Goal: Communication & Community: Answer question/provide support

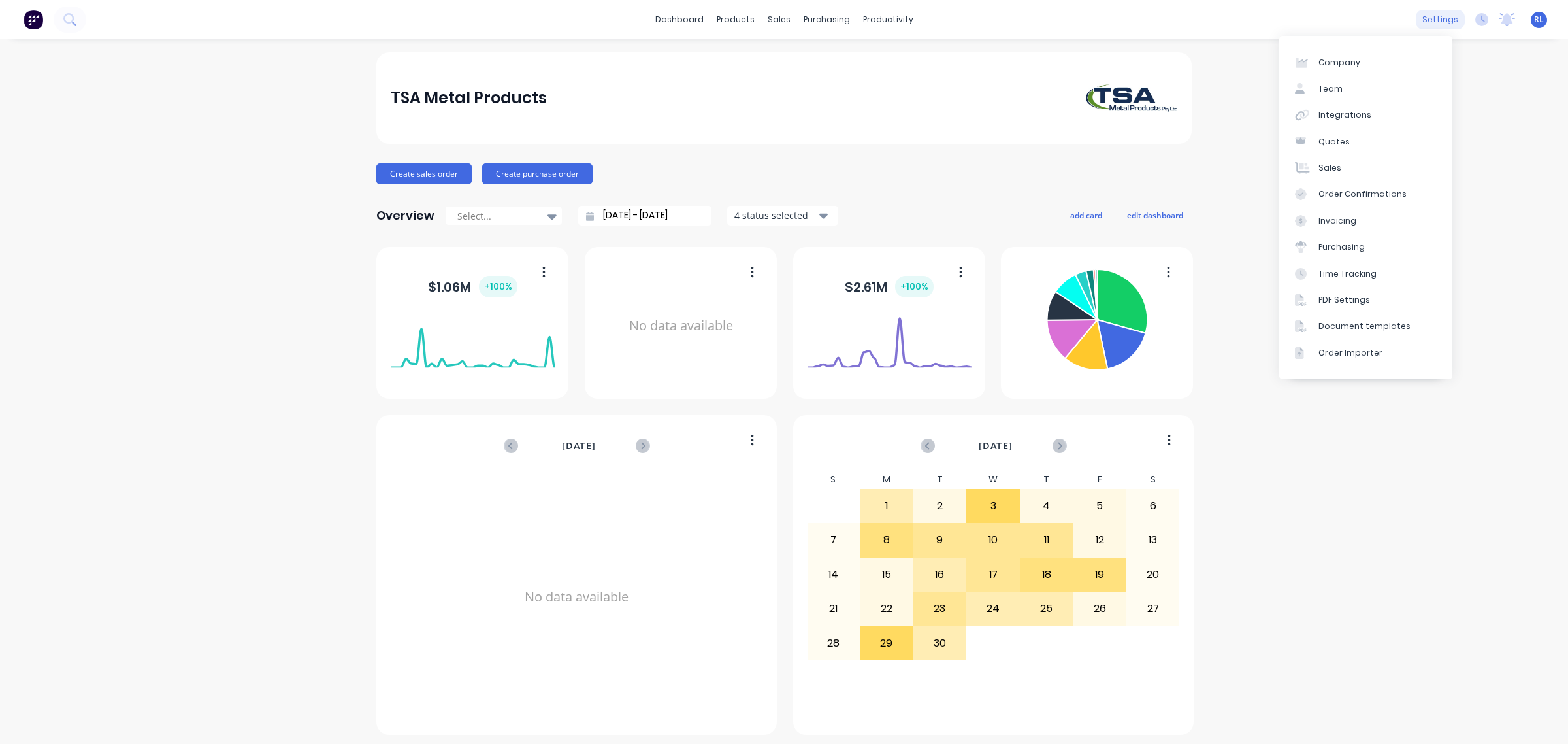
click at [1433, 20] on div "settings" at bounding box center [1440, 20] width 49 height 20
click at [1374, 116] on link "Integrations" at bounding box center [1366, 115] width 173 height 26
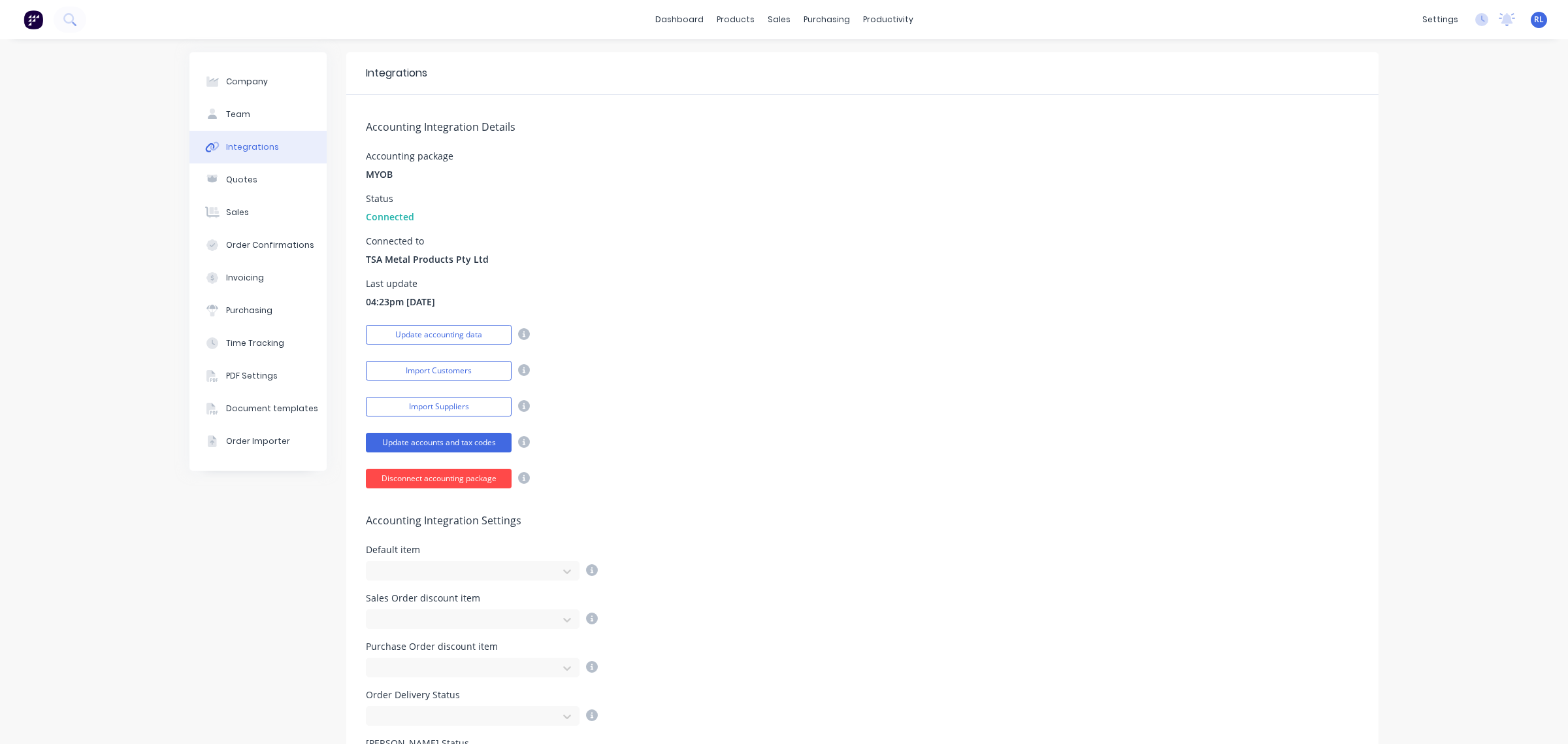
click at [421, 484] on button "Disconnect accounting package" at bounding box center [439, 478] width 146 height 20
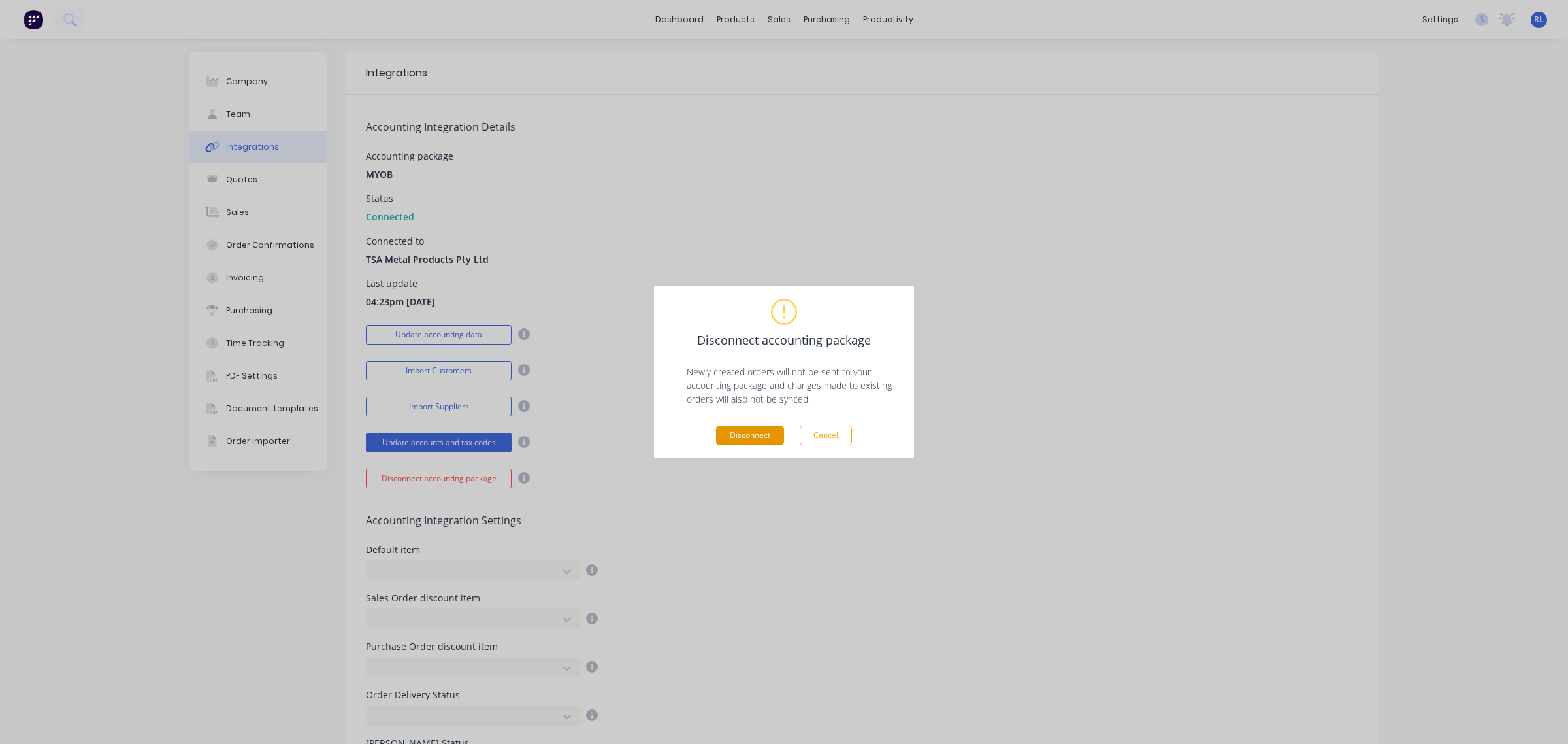
click at [762, 438] on button "Disconnect" at bounding box center [750, 435] width 68 height 20
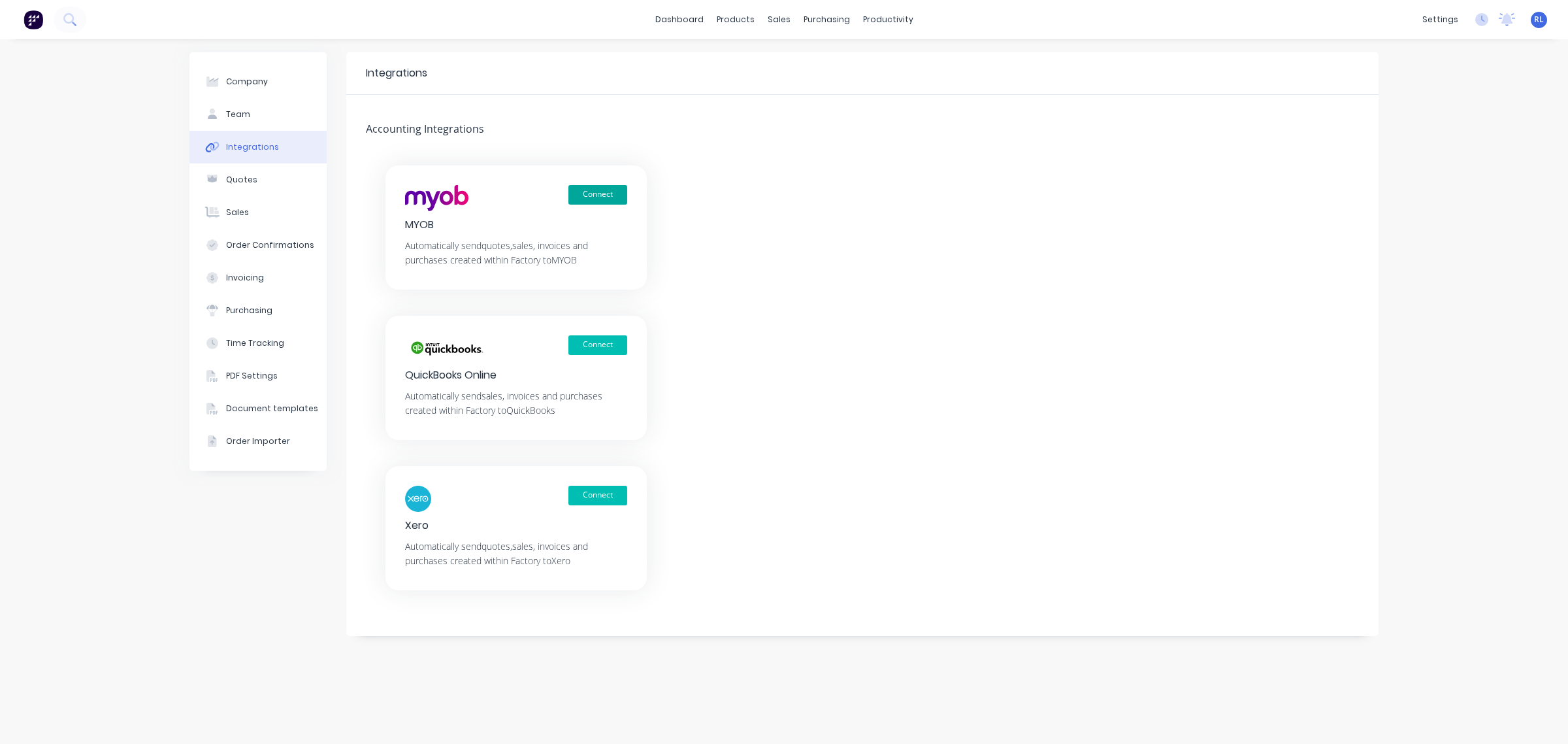
click at [593, 188] on button "Connect" at bounding box center [597, 194] width 59 height 20
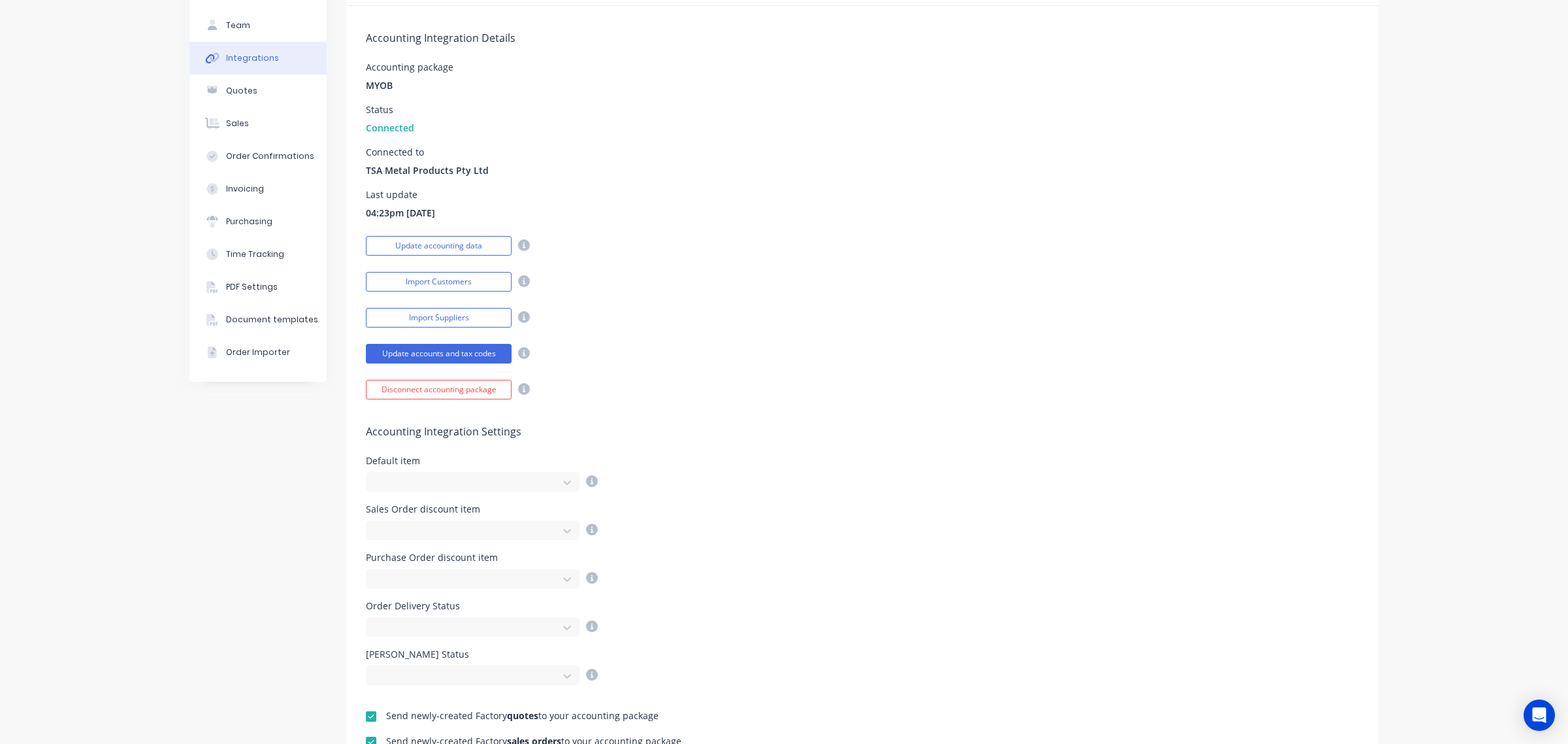
scroll to position [82, 0]
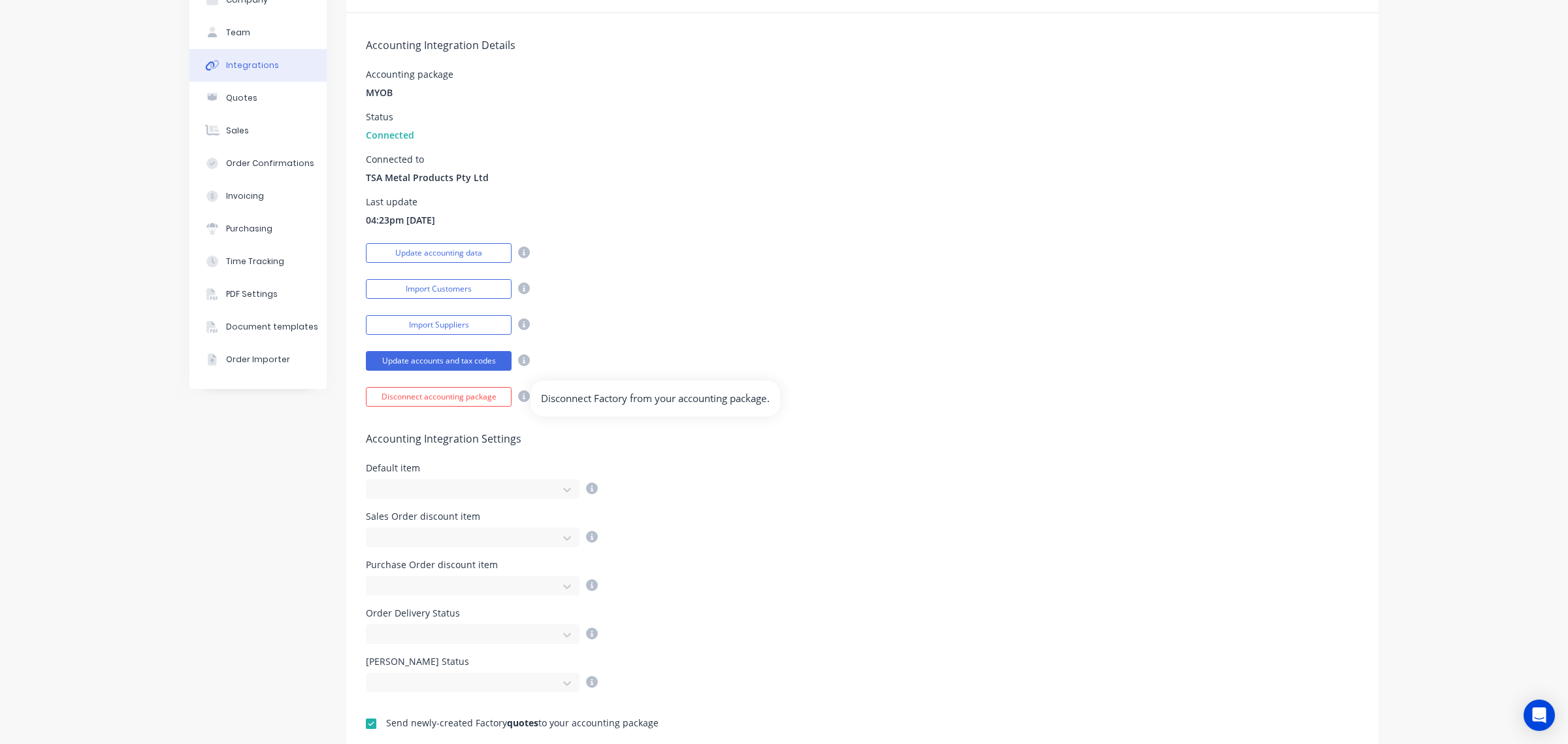
click at [522, 395] on icon at bounding box center [524, 396] width 11 height 11
click at [634, 312] on div "Import Suppliers" at bounding box center [862, 323] width 993 height 23
click at [519, 253] on icon at bounding box center [524, 252] width 11 height 11
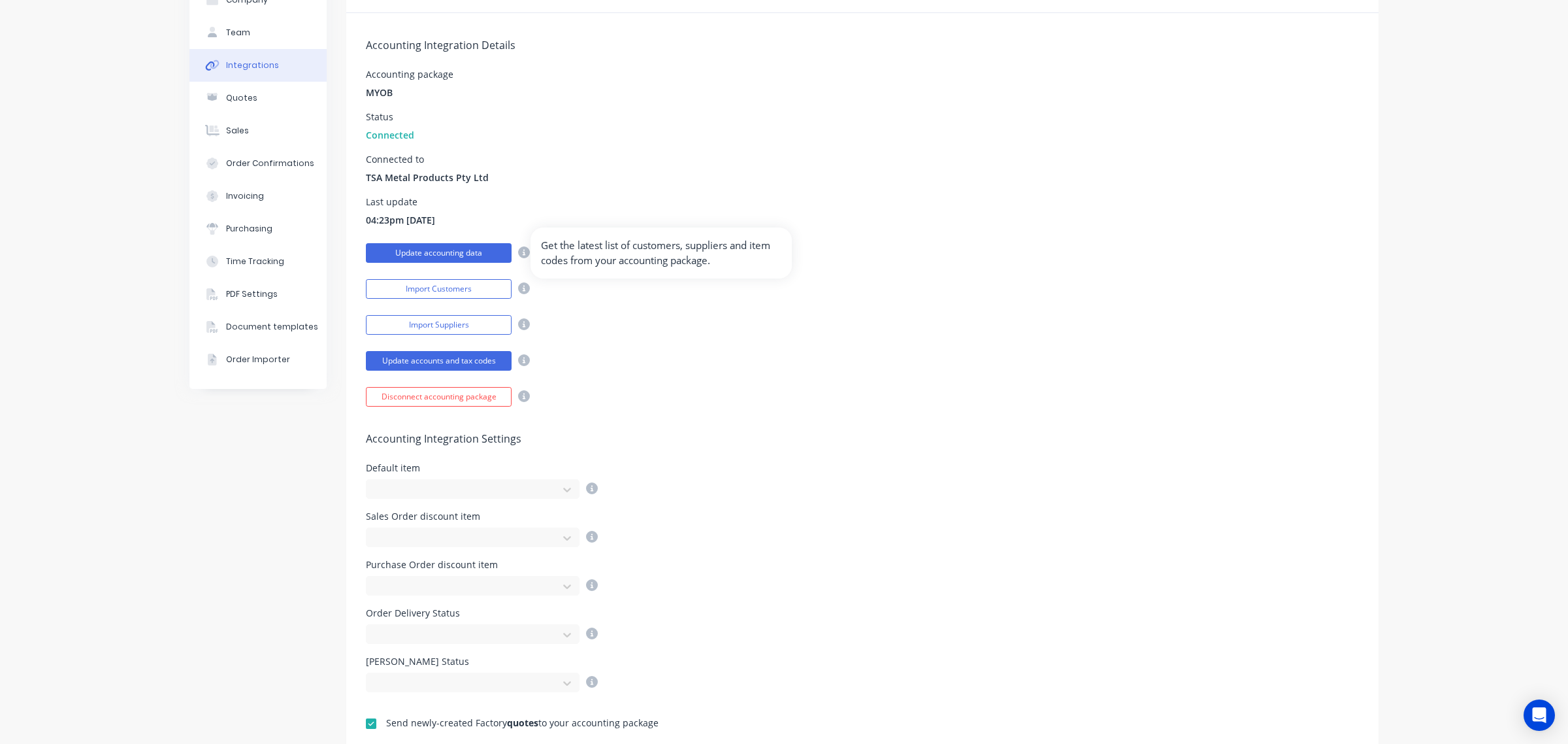
click at [487, 253] on button "Update accounting data" at bounding box center [439, 253] width 146 height 20
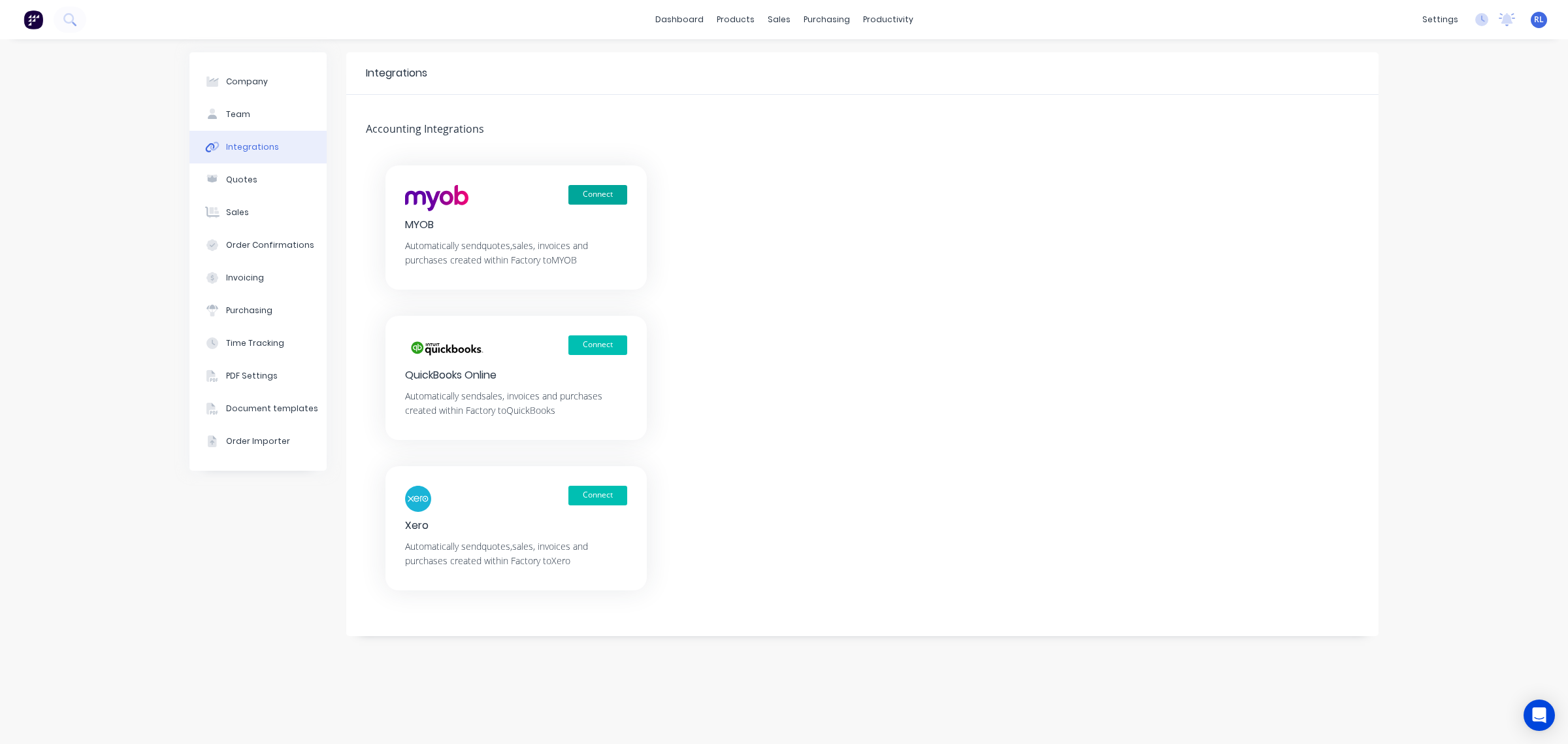
click at [596, 191] on button "Connect" at bounding box center [597, 194] width 59 height 20
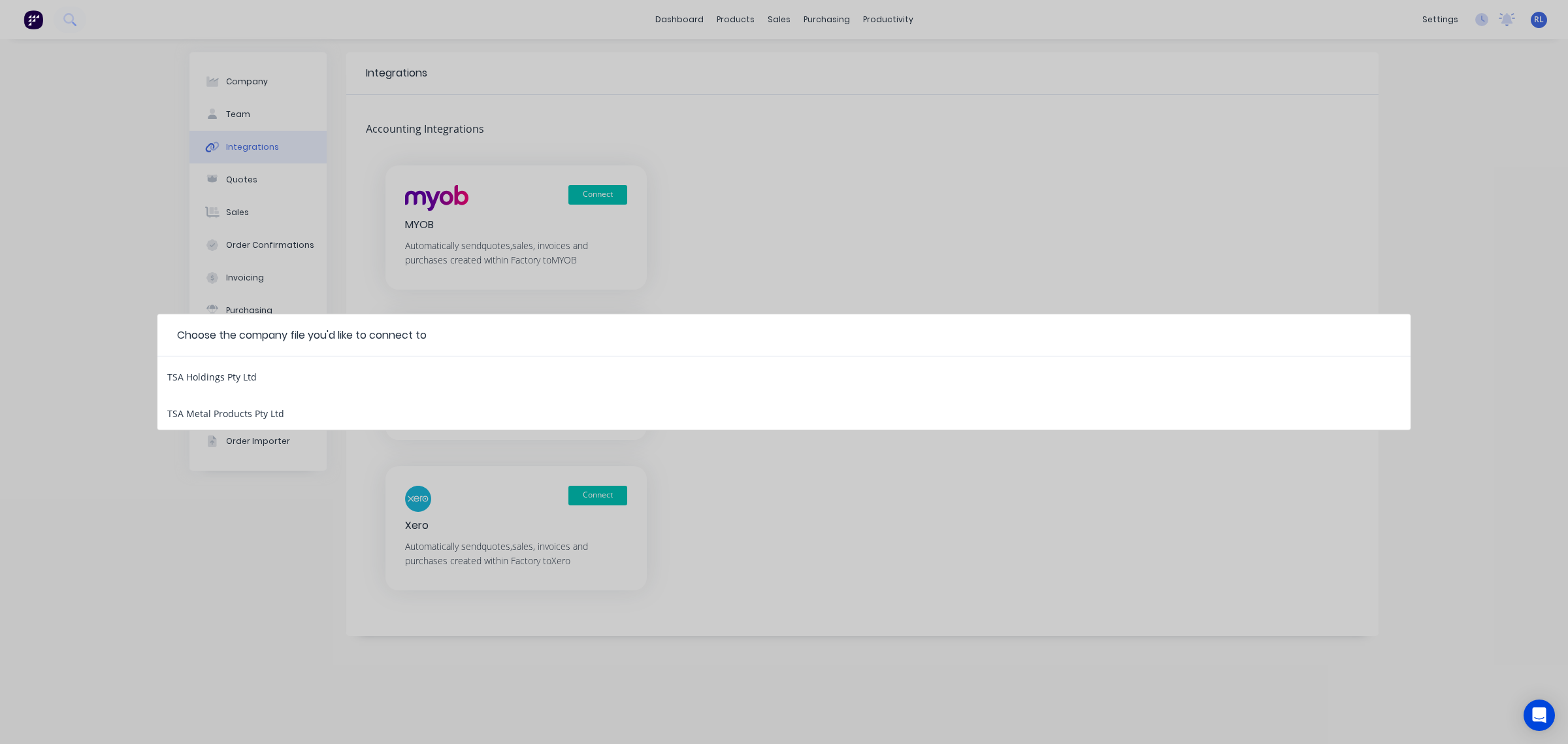
click at [250, 413] on div "TSA Metal Products Pty Ltd" at bounding box center [225, 411] width 117 height 17
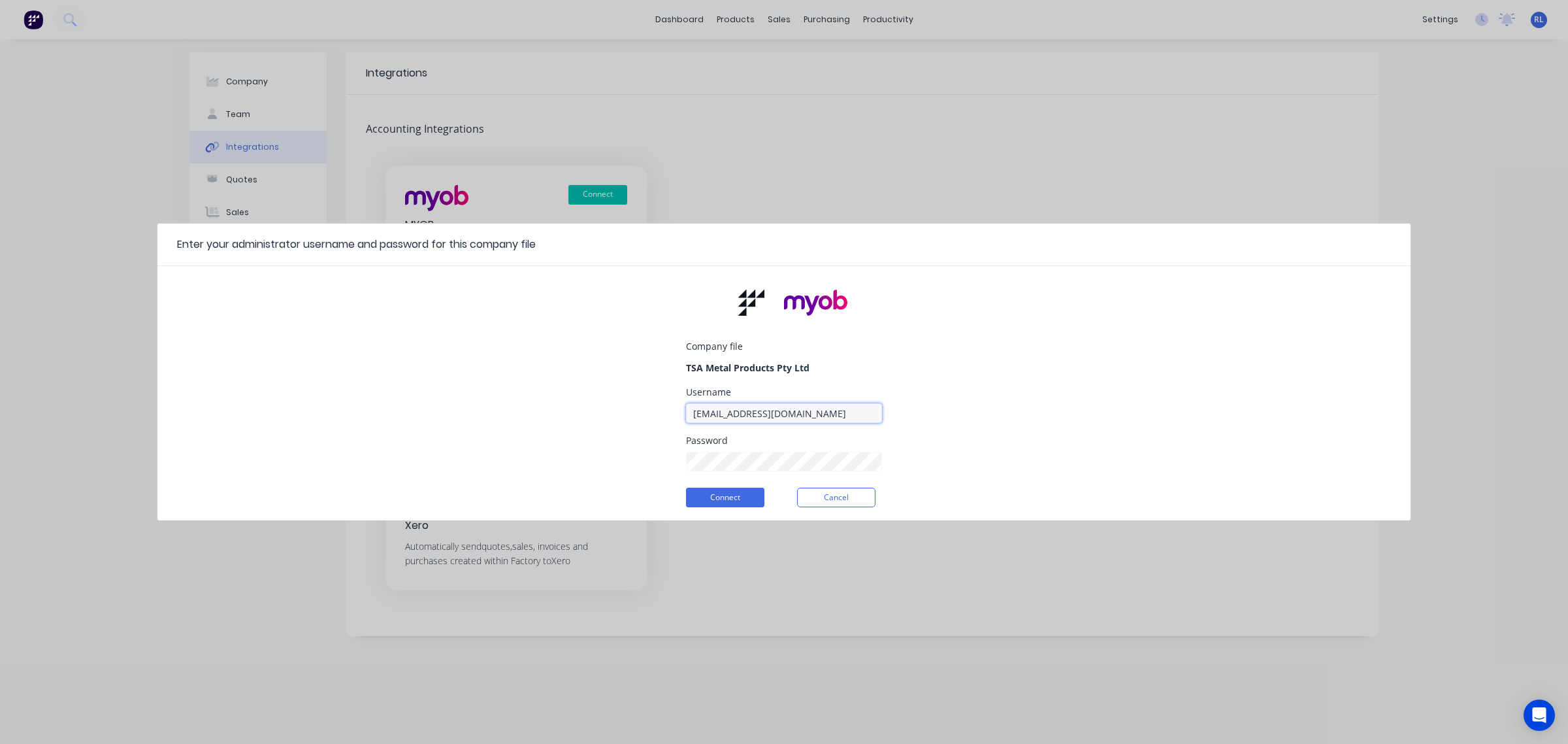
type input "factory"
click at [730, 498] on button "Connect" at bounding box center [725, 497] width 78 height 20
click at [733, 498] on button "Connect" at bounding box center [725, 497] width 78 height 20
click at [743, 498] on button "Connect" at bounding box center [725, 497] width 78 height 20
click at [744, 496] on button "Connect" at bounding box center [725, 497] width 78 height 20
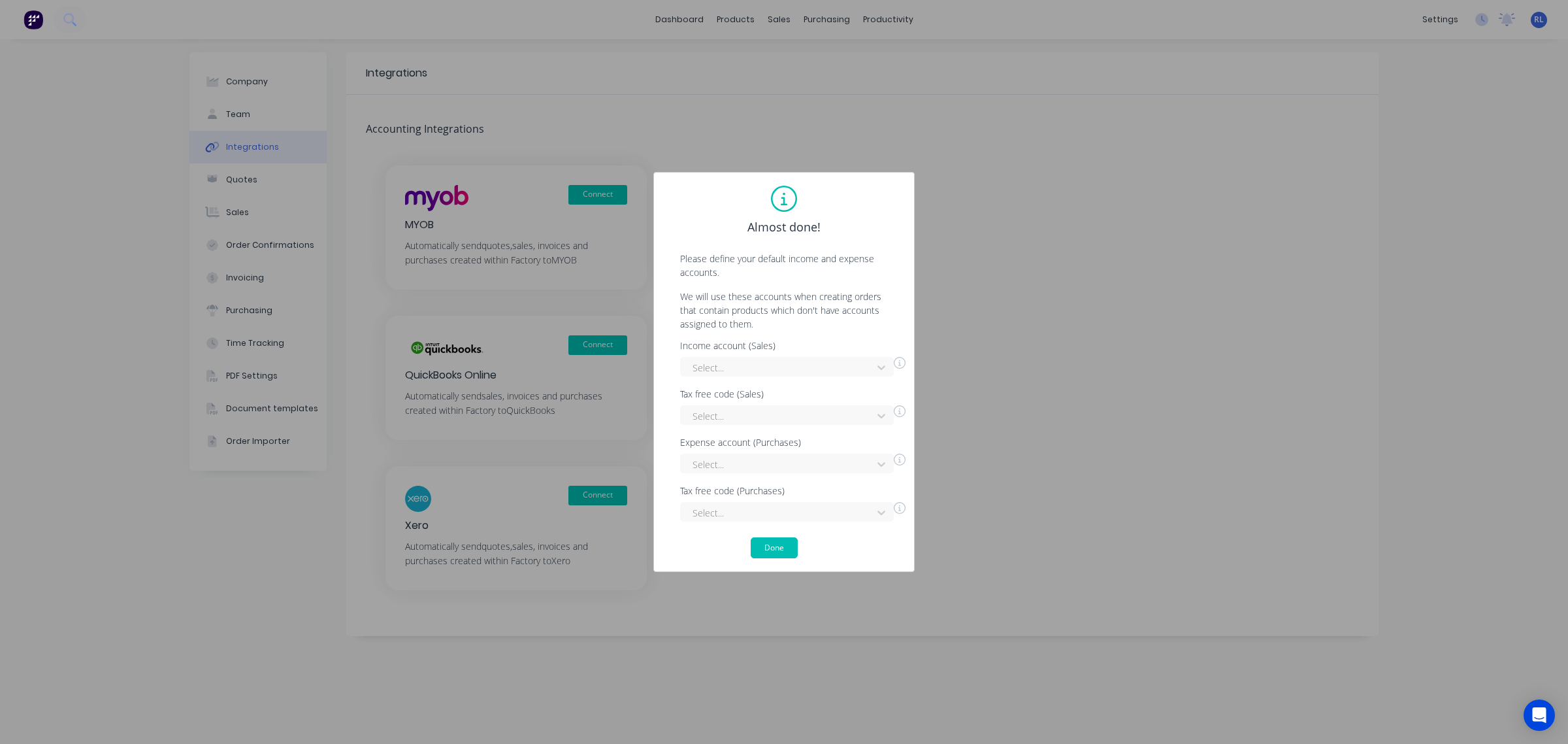
click at [905, 364] on icon at bounding box center [899, 362] width 11 height 11
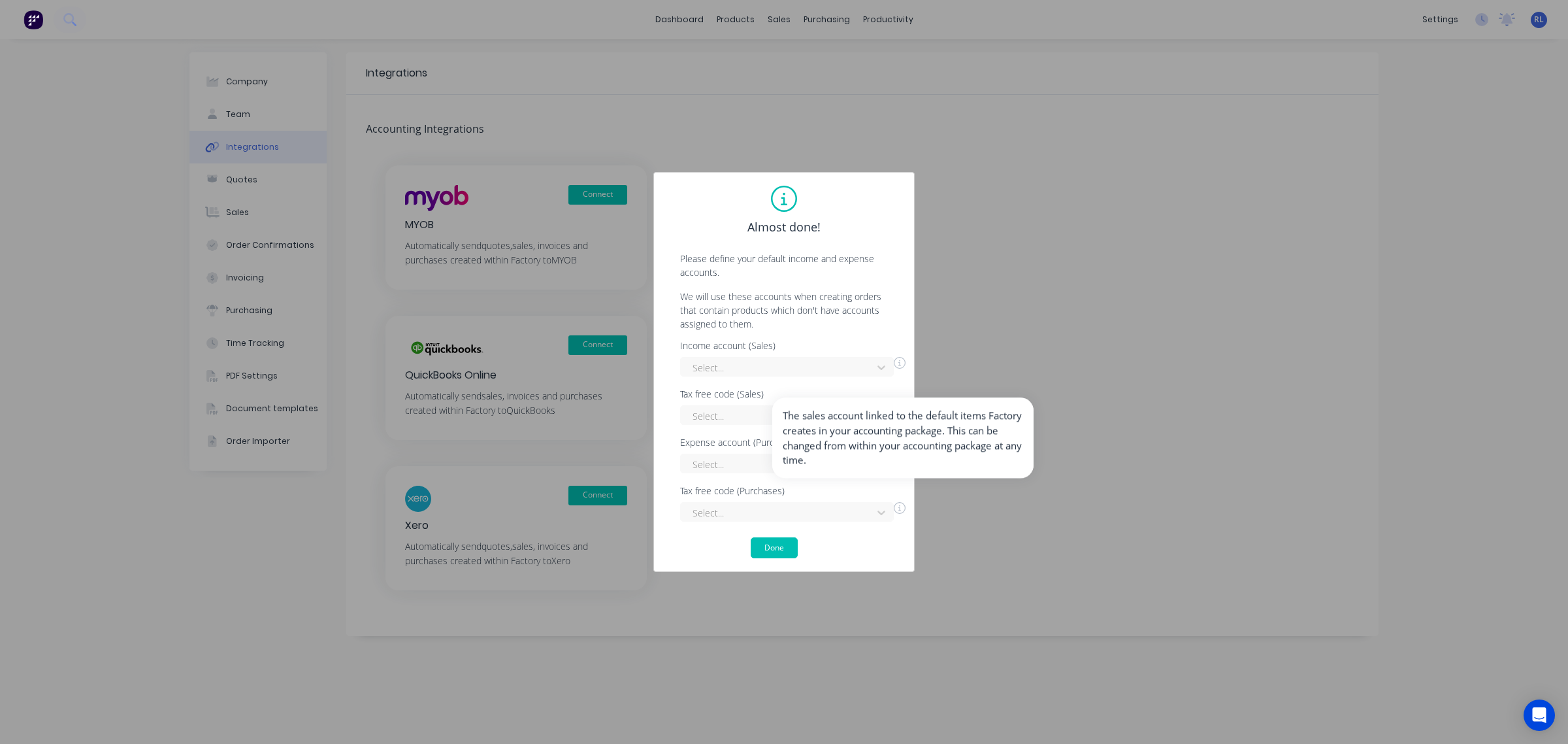
click at [903, 364] on icon at bounding box center [899, 362] width 11 height 11
click at [884, 364] on div at bounding box center [881, 367] width 24 height 21
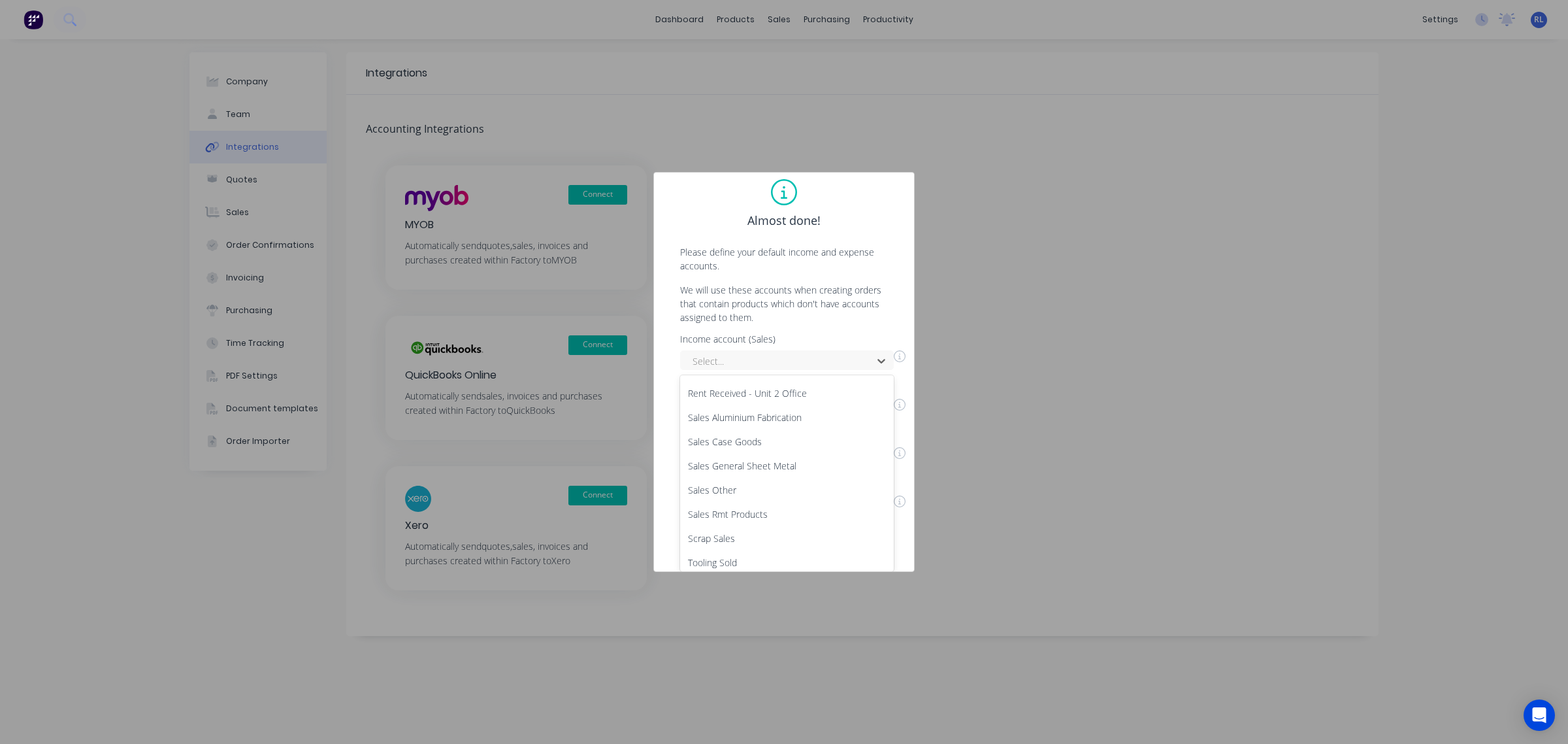
scroll to position [717, 0]
click at [789, 459] on div "Sales General Sheet Metal" at bounding box center [787, 471] width 214 height 24
click at [882, 417] on div "Select..." at bounding box center [787, 415] width 214 height 20
click at [750, 386] on div "Exempt" at bounding box center [787, 391] width 214 height 24
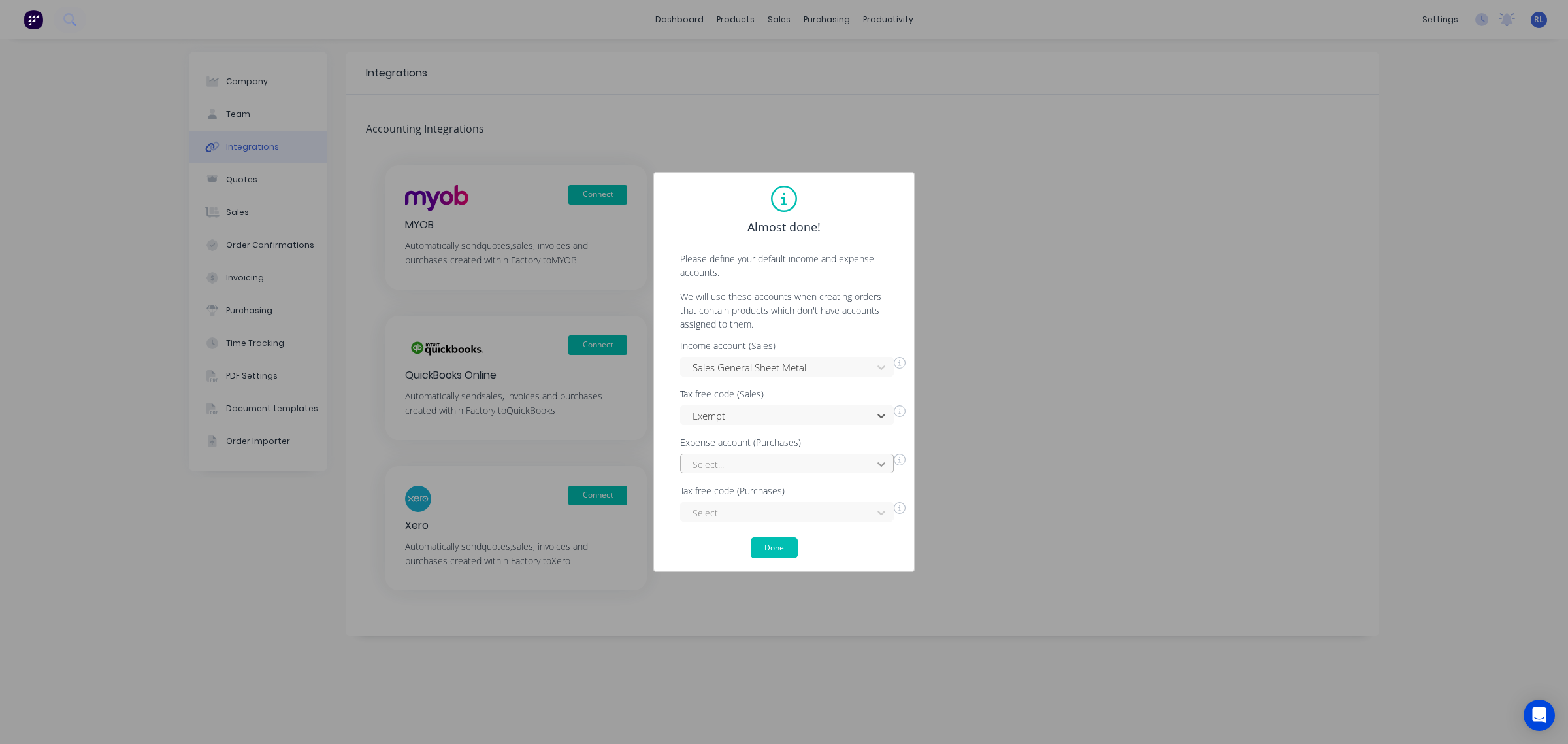
click at [878, 465] on div "Select..." at bounding box center [787, 463] width 214 height 20
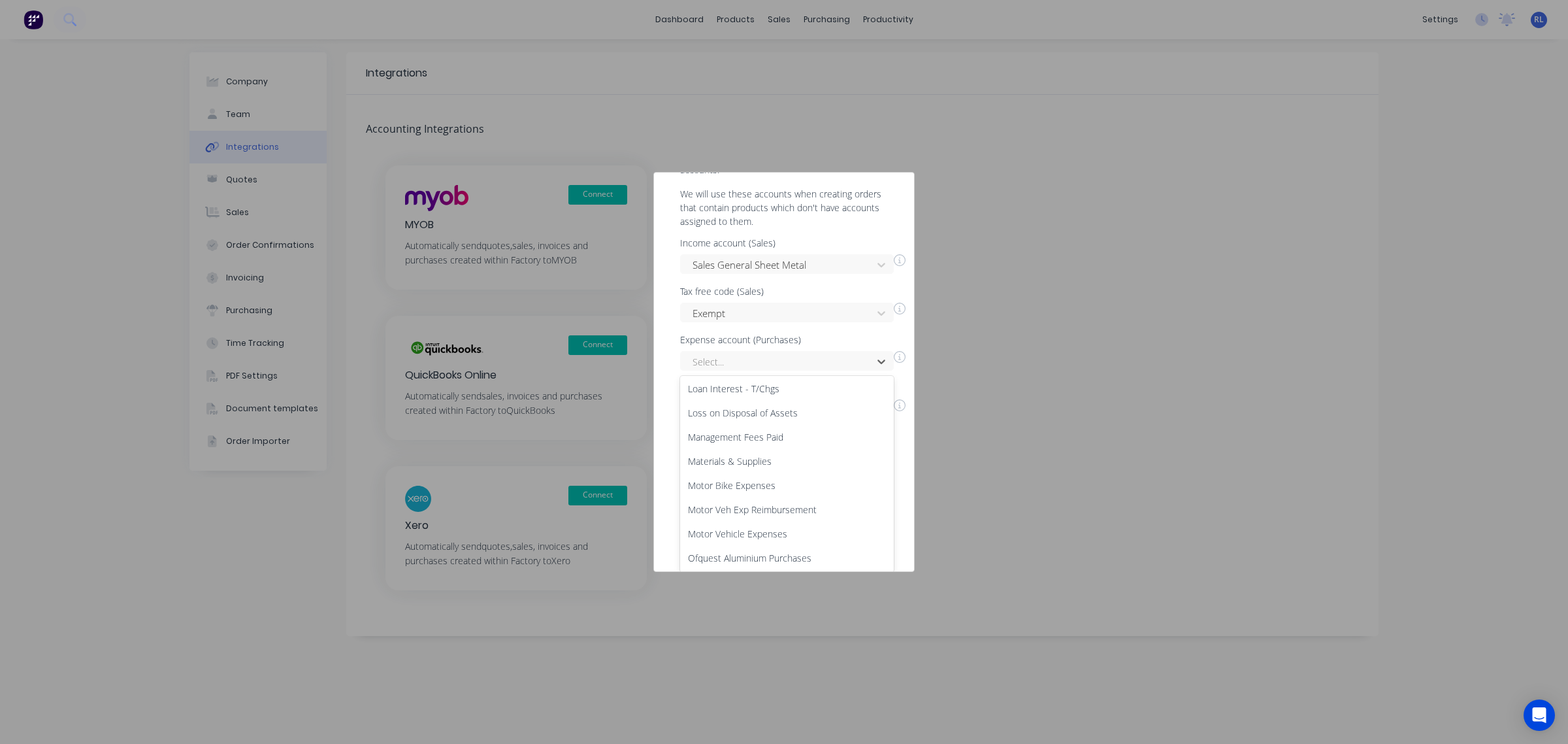
scroll to position [1201, 0]
click at [799, 442] on div "Materials & Supplies" at bounding box center [787, 447] width 214 height 24
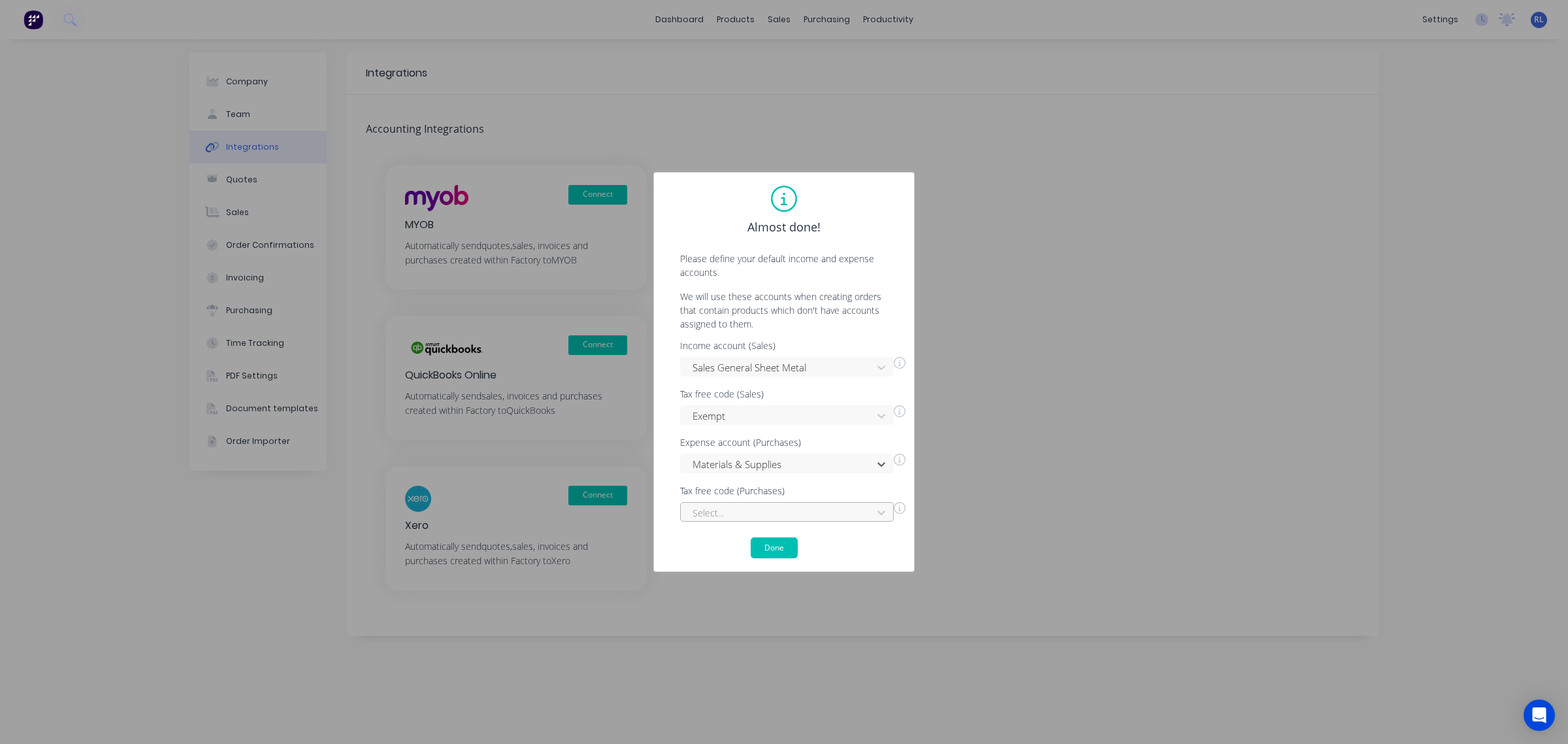
click at [792, 514] on div "Select..." at bounding box center [787, 511] width 214 height 20
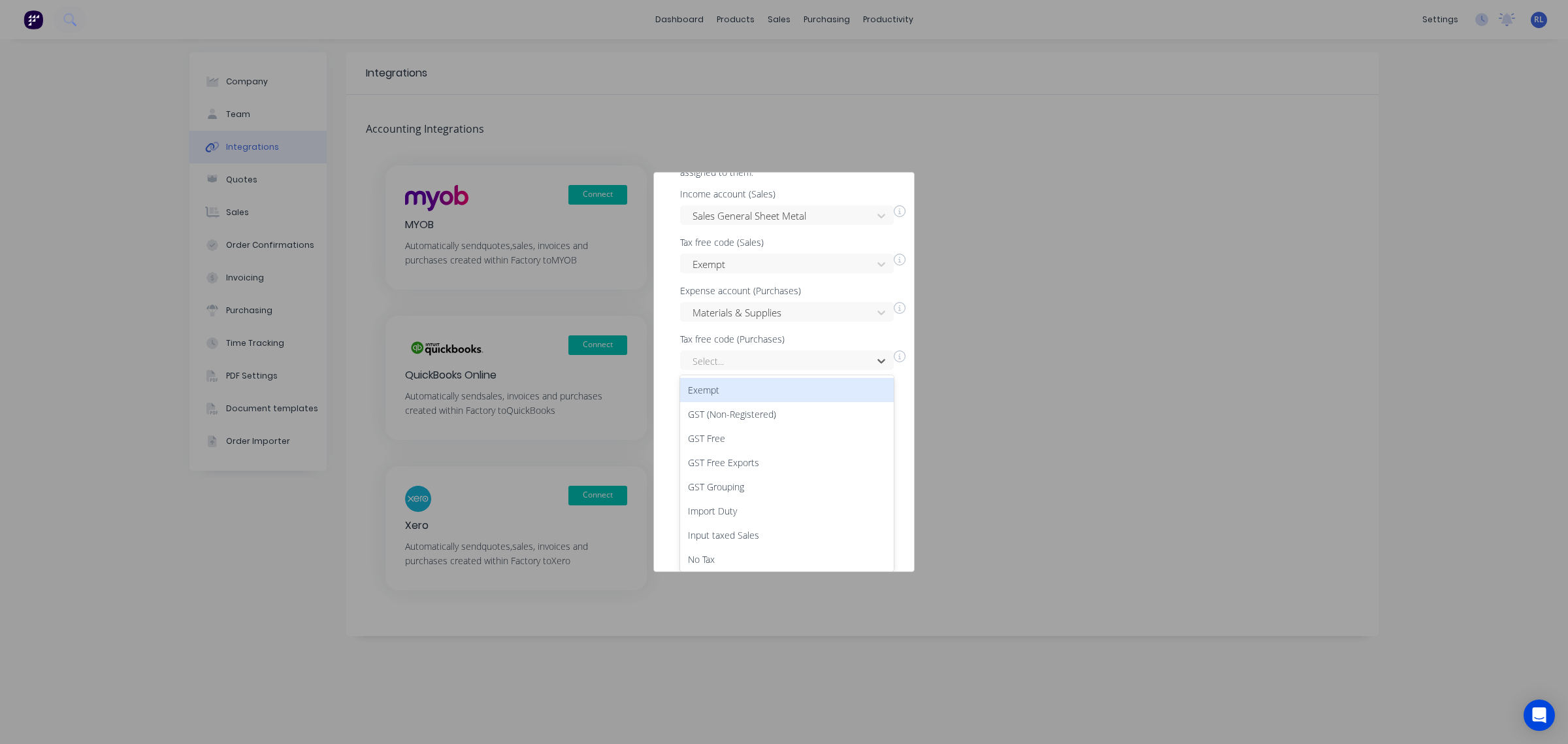
click at [833, 387] on div "Exempt" at bounding box center [787, 390] width 214 height 24
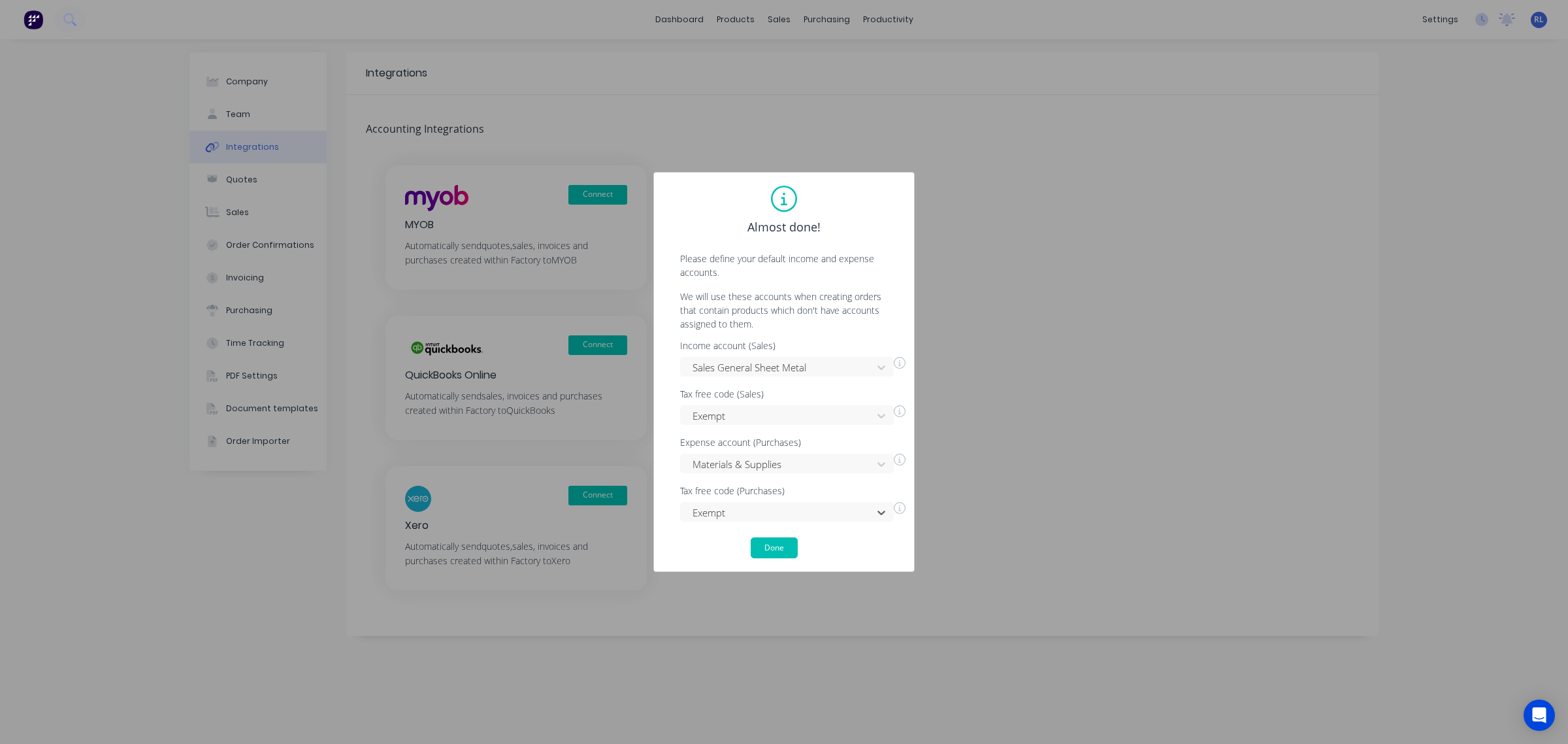
scroll to position [0, 0]
click at [779, 547] on button "Done" at bounding box center [775, 548] width 47 height 21
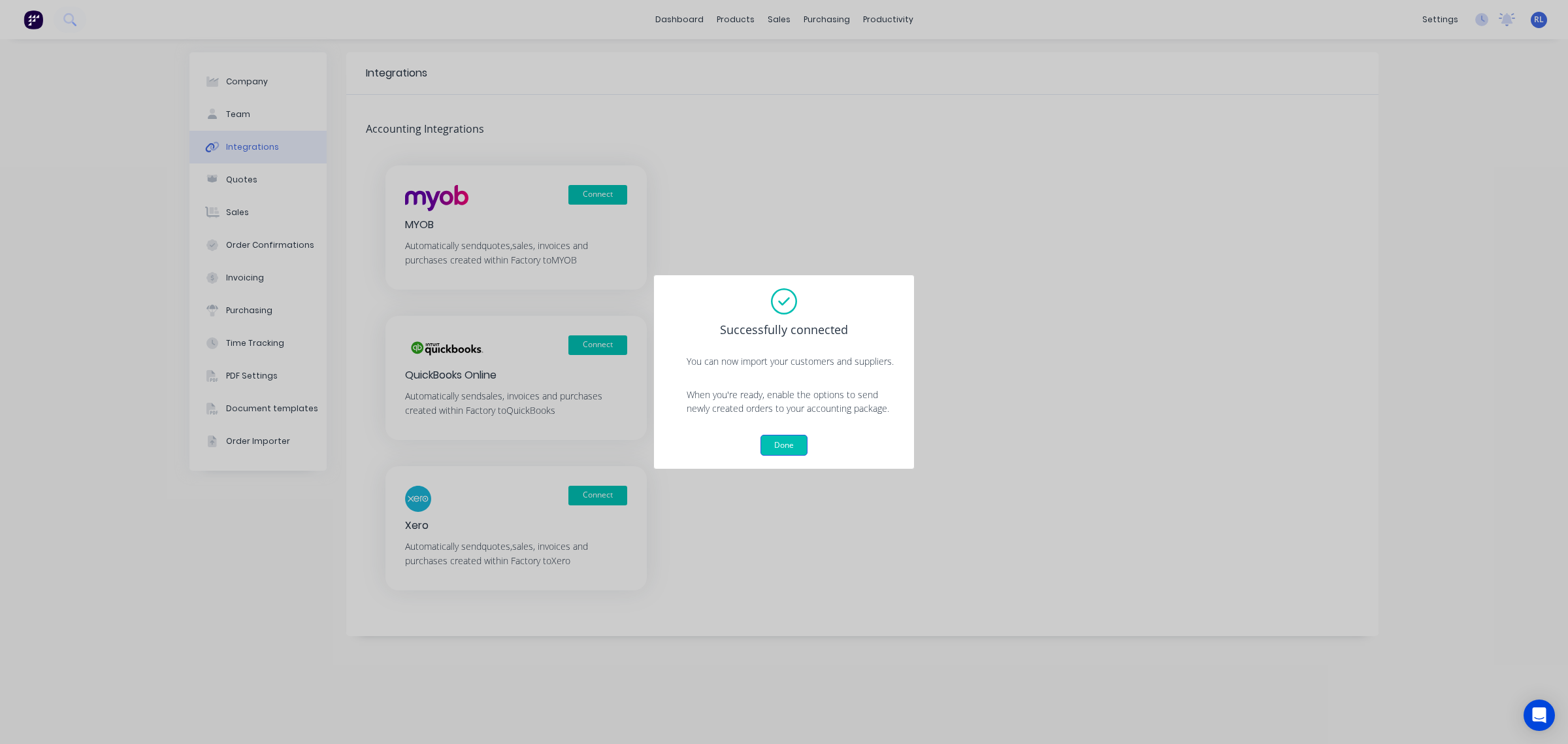
click at [793, 442] on button "Done" at bounding box center [784, 445] width 47 height 21
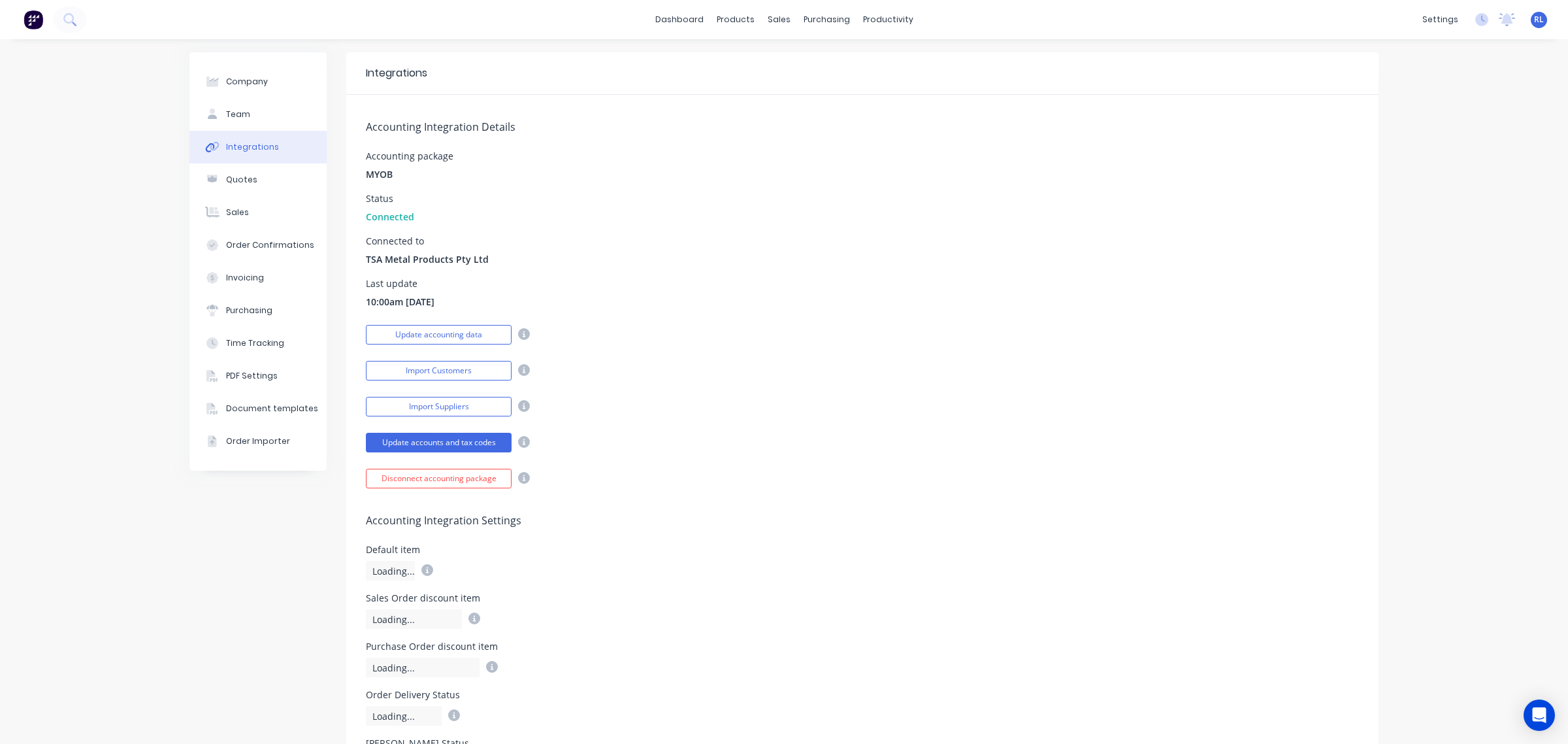
click at [519, 332] on icon at bounding box center [524, 334] width 11 height 11
click at [582, 382] on div "Accounting Integration Details Accounting package MYOB Status Connected Connect…" at bounding box center [862, 291] width 1032 height 393
click at [460, 335] on button "Update accounting data" at bounding box center [439, 335] width 146 height 20
click at [832, 63] on div "Sales Orders" at bounding box center [820, 62] width 53 height 11
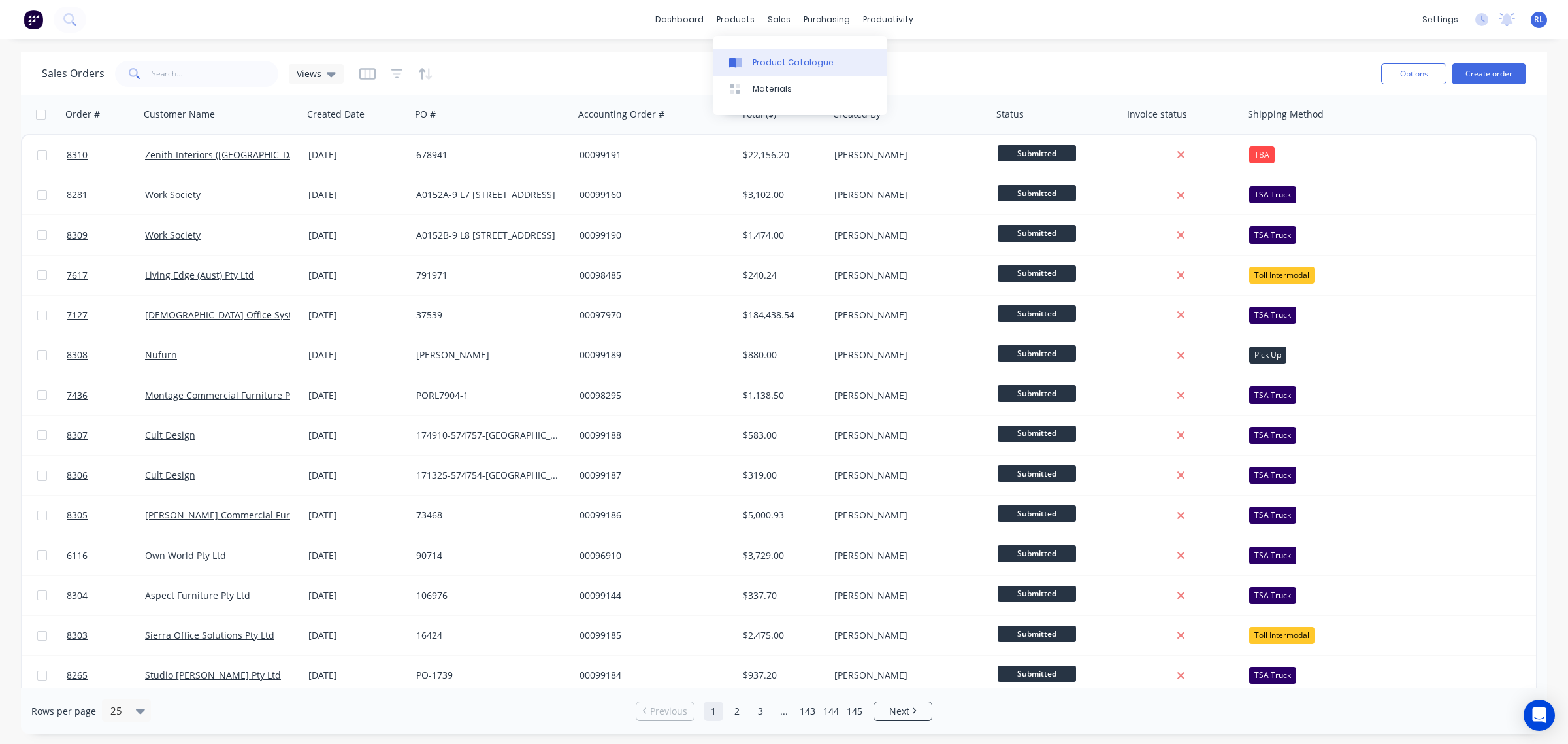
click at [774, 57] on div "Product Catalogue" at bounding box center [793, 62] width 81 height 11
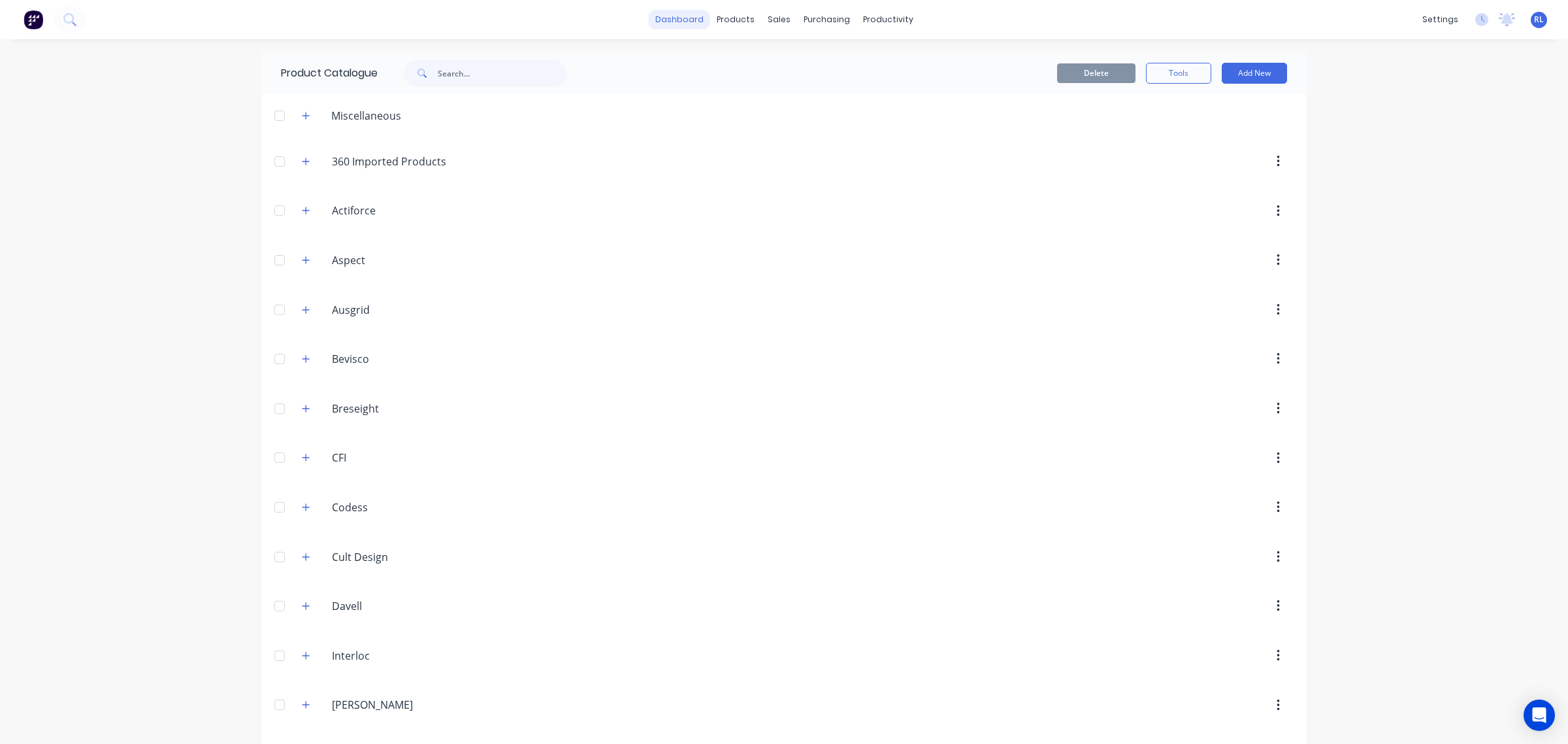
click at [681, 16] on link "dashboard" at bounding box center [679, 20] width 61 height 20
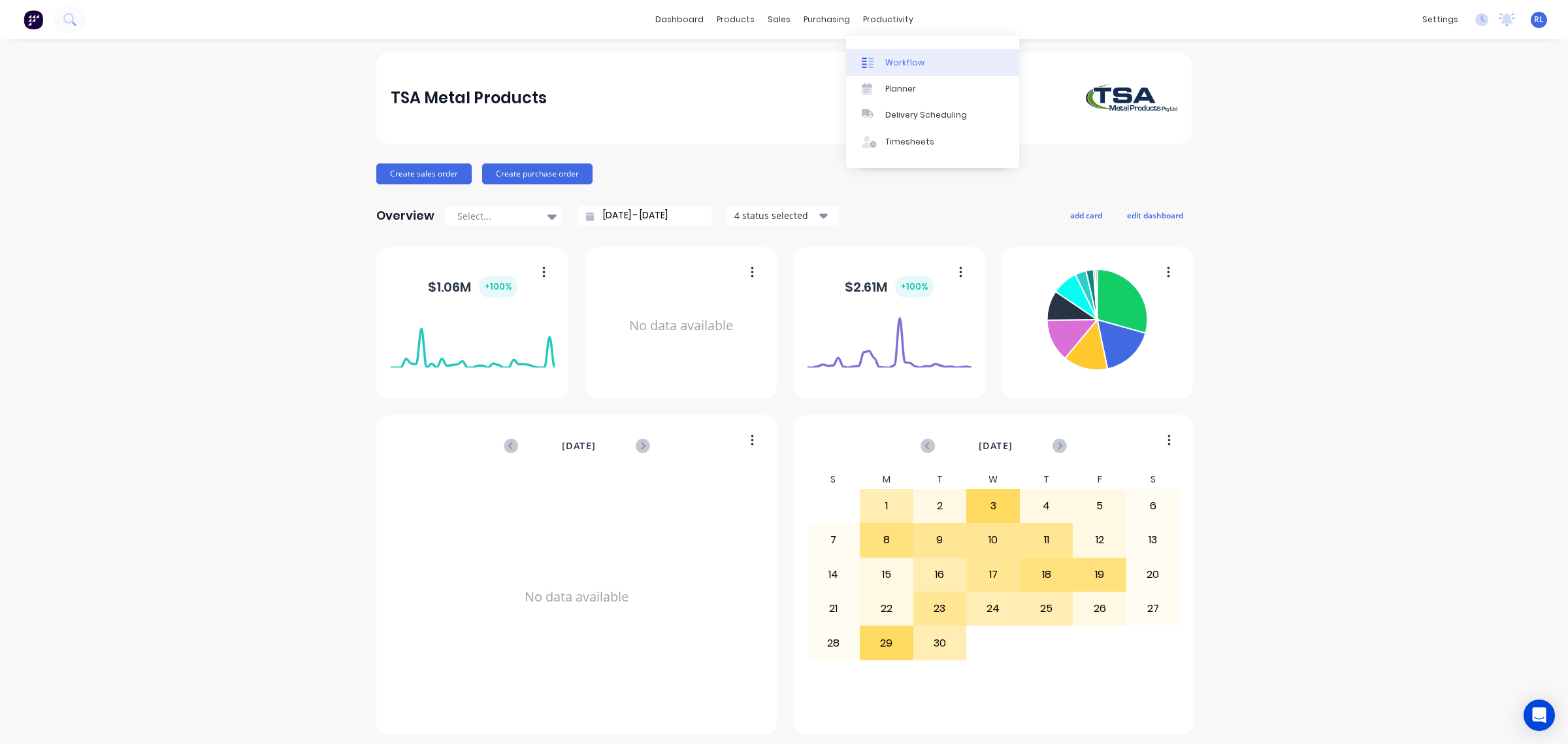
click at [896, 57] on div "Workflow" at bounding box center [905, 62] width 39 height 11
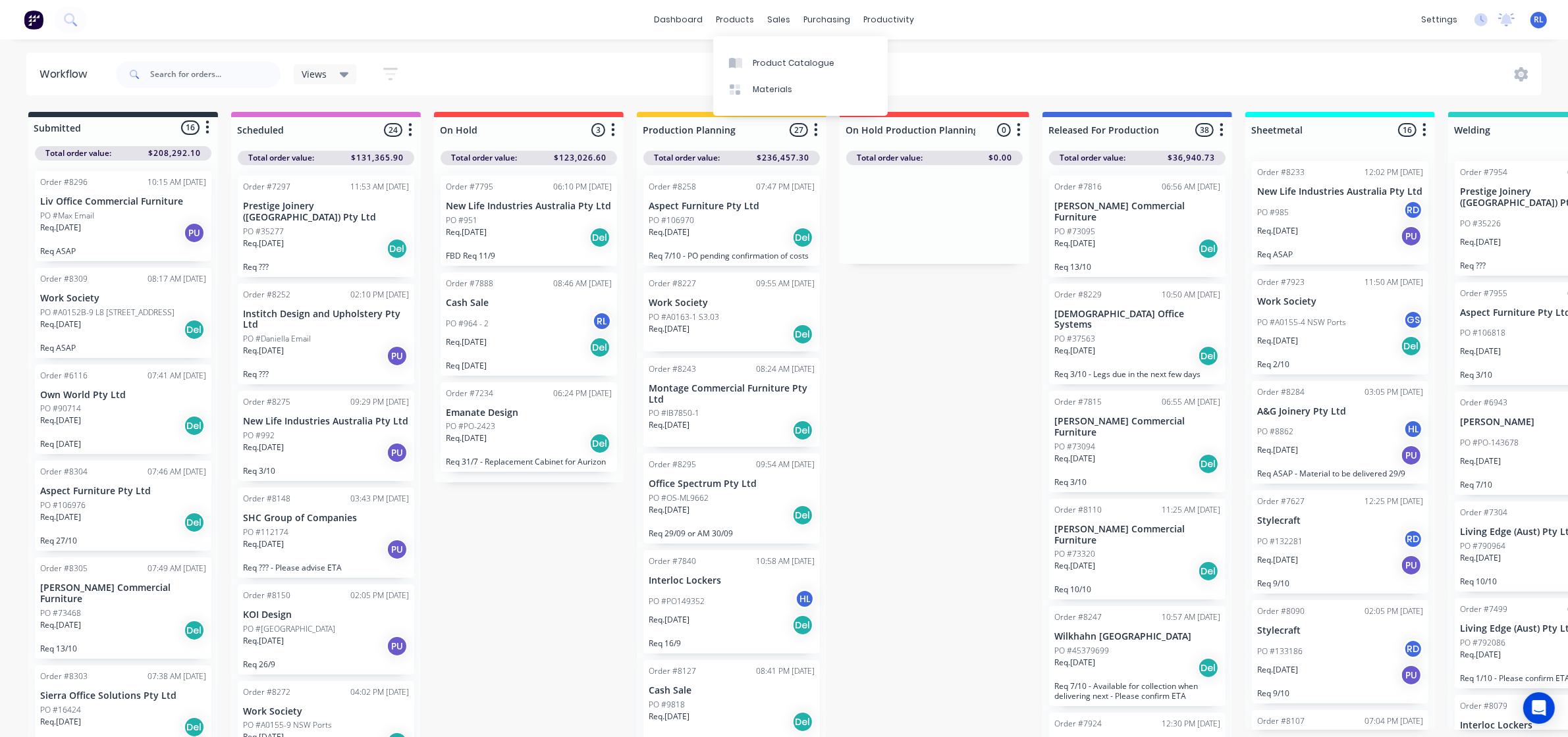
drag, startPoint x: 666, startPoint y: 7, endPoint x: 679, endPoint y: 15, distance: 15.3
click at [666, 7] on div "dashboard products sales purchasing productivity dashboard products Product Cat…" at bounding box center [784, 20] width 1568 height 39
click at [692, 22] on link "dashboard" at bounding box center [678, 20] width 62 height 20
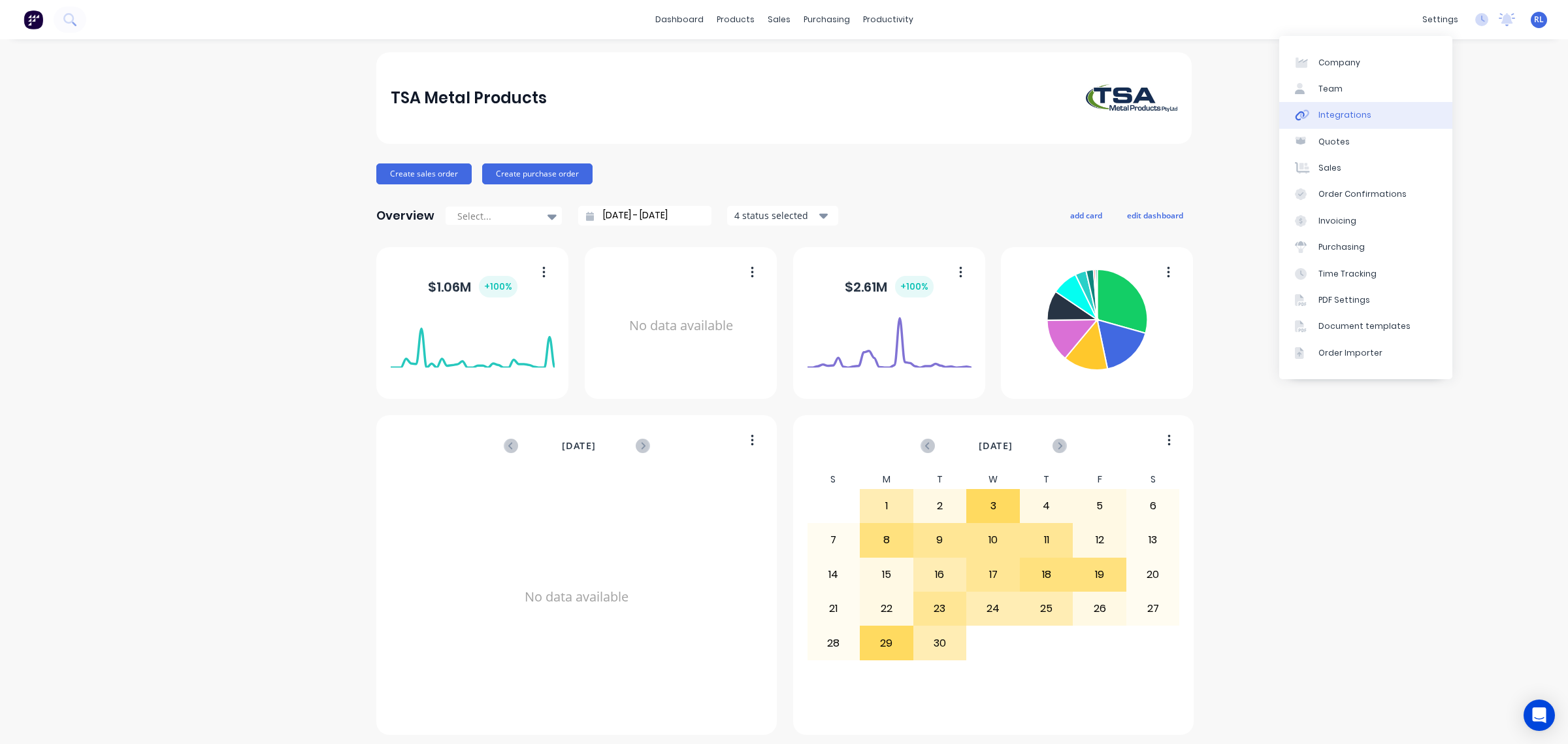
click at [1379, 122] on link "Integrations" at bounding box center [1366, 115] width 173 height 26
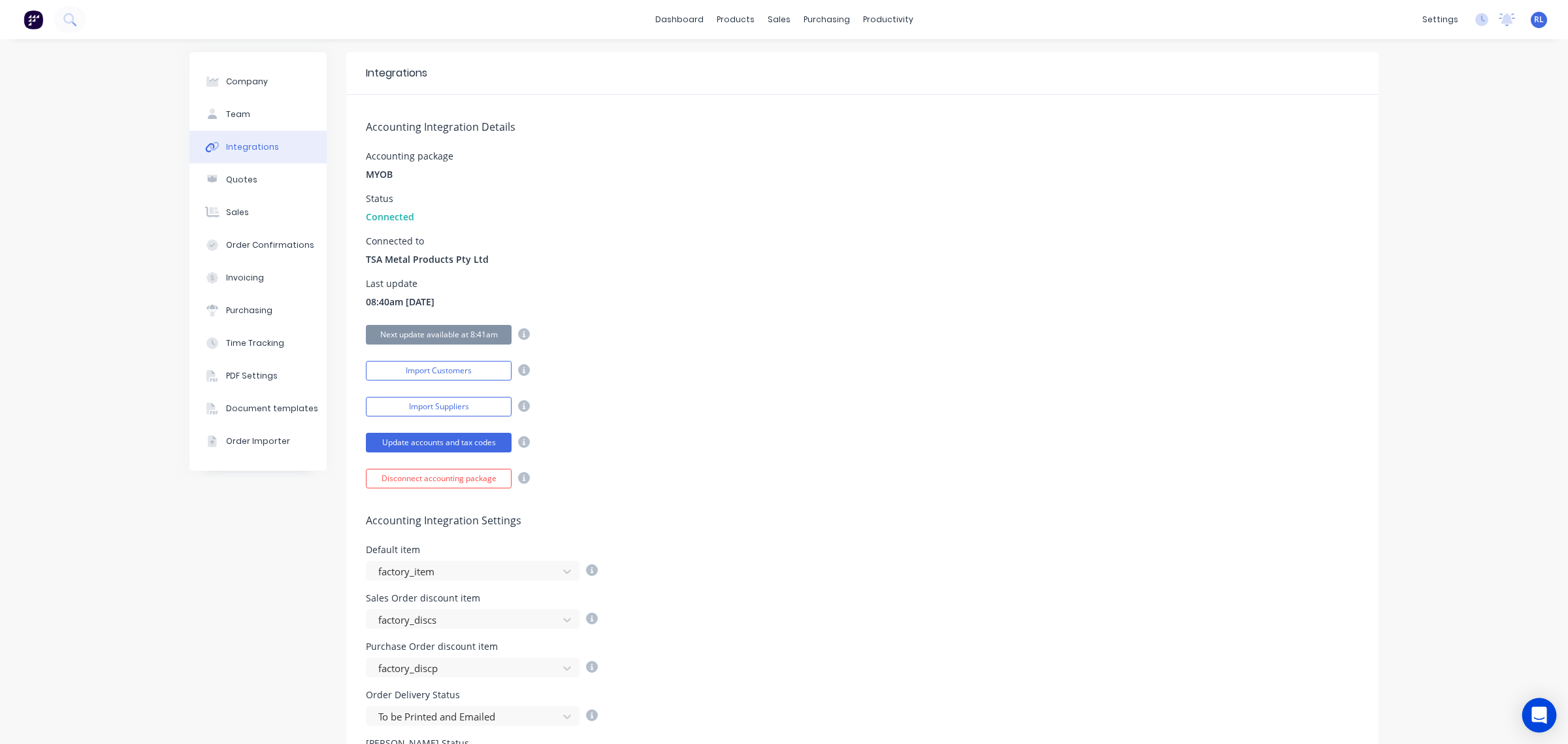
click at [1537, 714] on icon "Open Intercom Messenger" at bounding box center [1539, 715] width 15 height 17
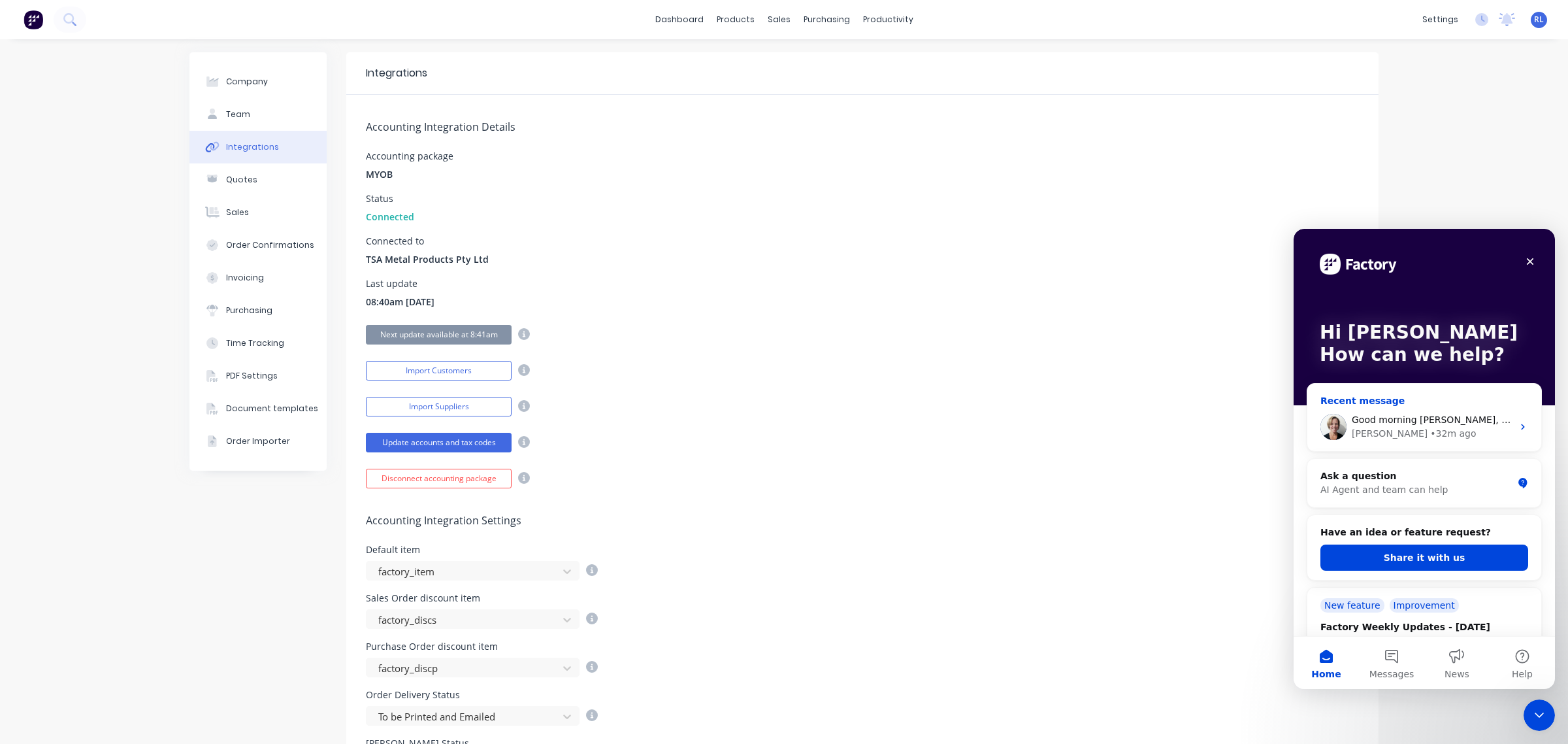
click at [1436, 436] on div "Cathy • 32m ago" at bounding box center [1432, 434] width 160 height 13
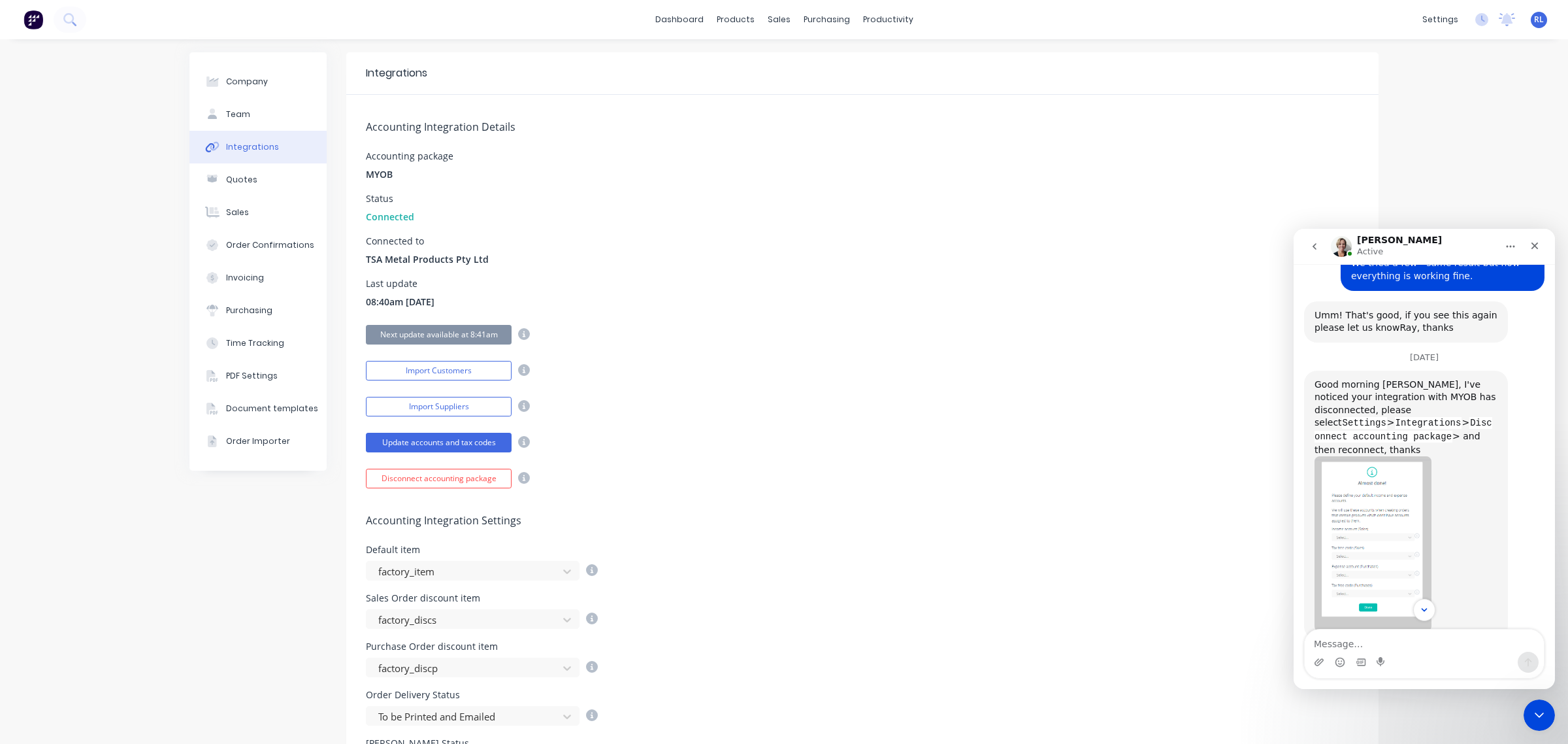
scroll to position [527, 0]
click at [1429, 650] on textarea "Message…" at bounding box center [1424, 640] width 239 height 22
click at [1313, 638] on textarea "Thanks. I've reconnected. How does that happen?" at bounding box center [1424, 634] width 239 height 35
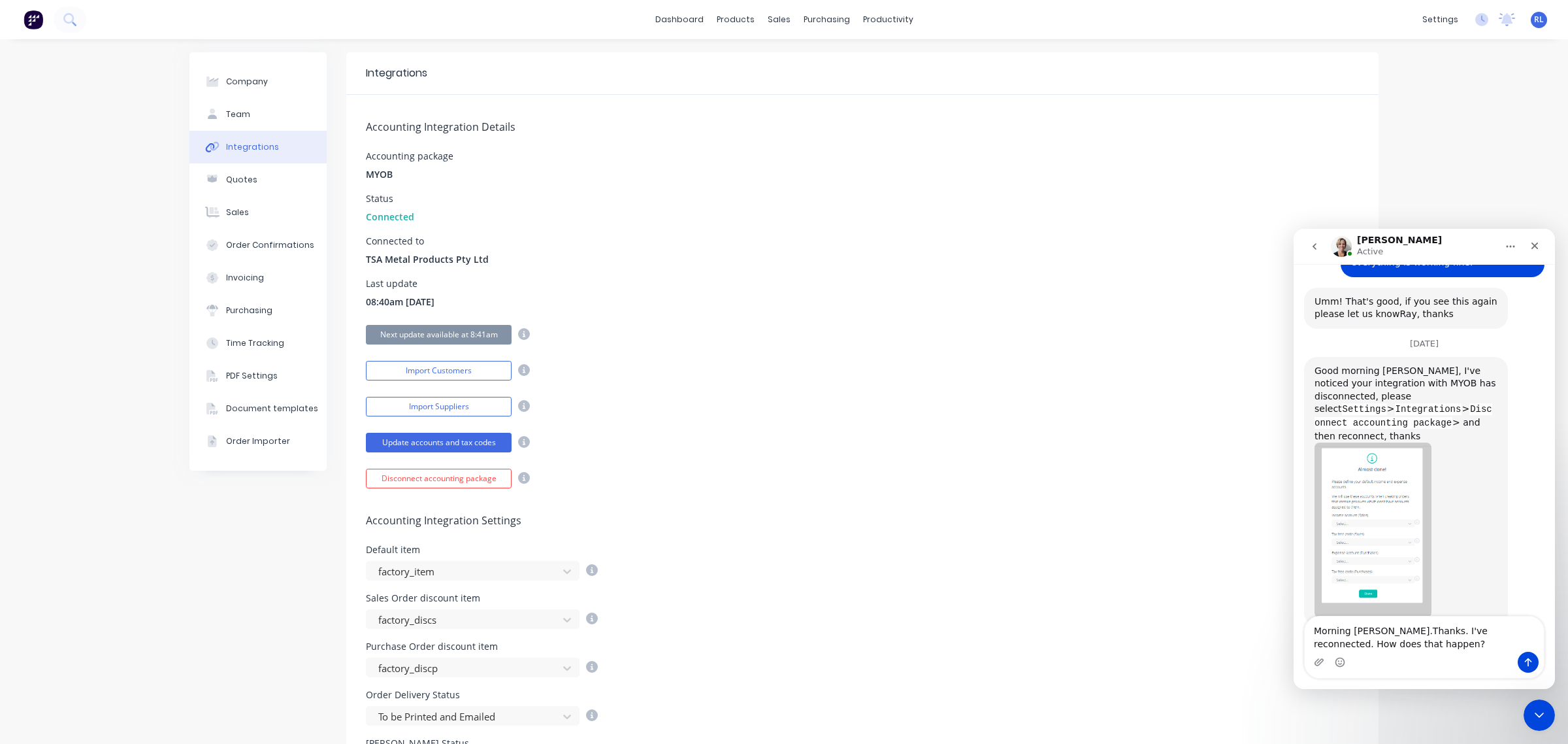
type textarea "Morning Cathy. Thanks. I've reconnected. How does that happen?"
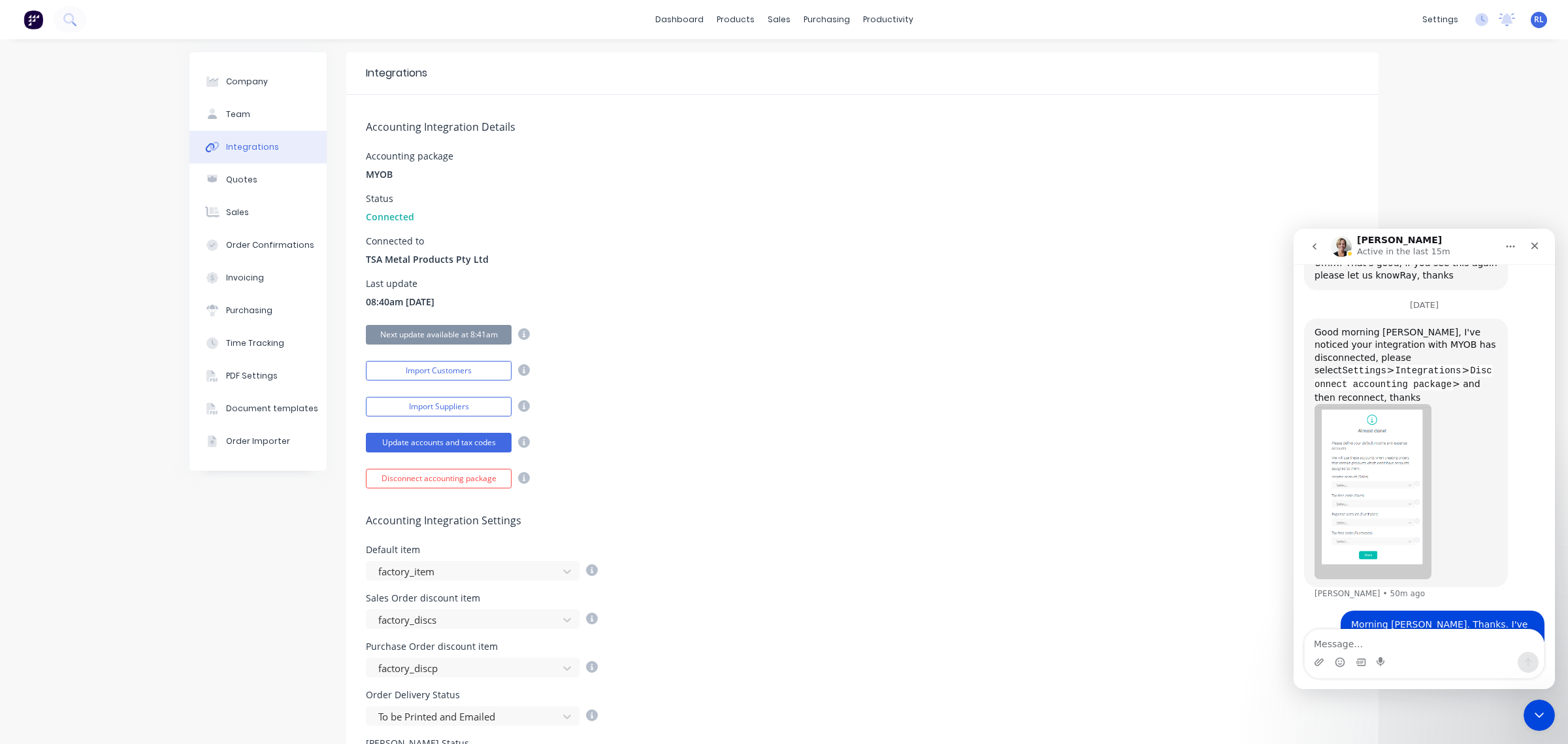
click at [1209, 279] on div "Last update 08:40am 30/09/25" at bounding box center [862, 294] width 993 height 30
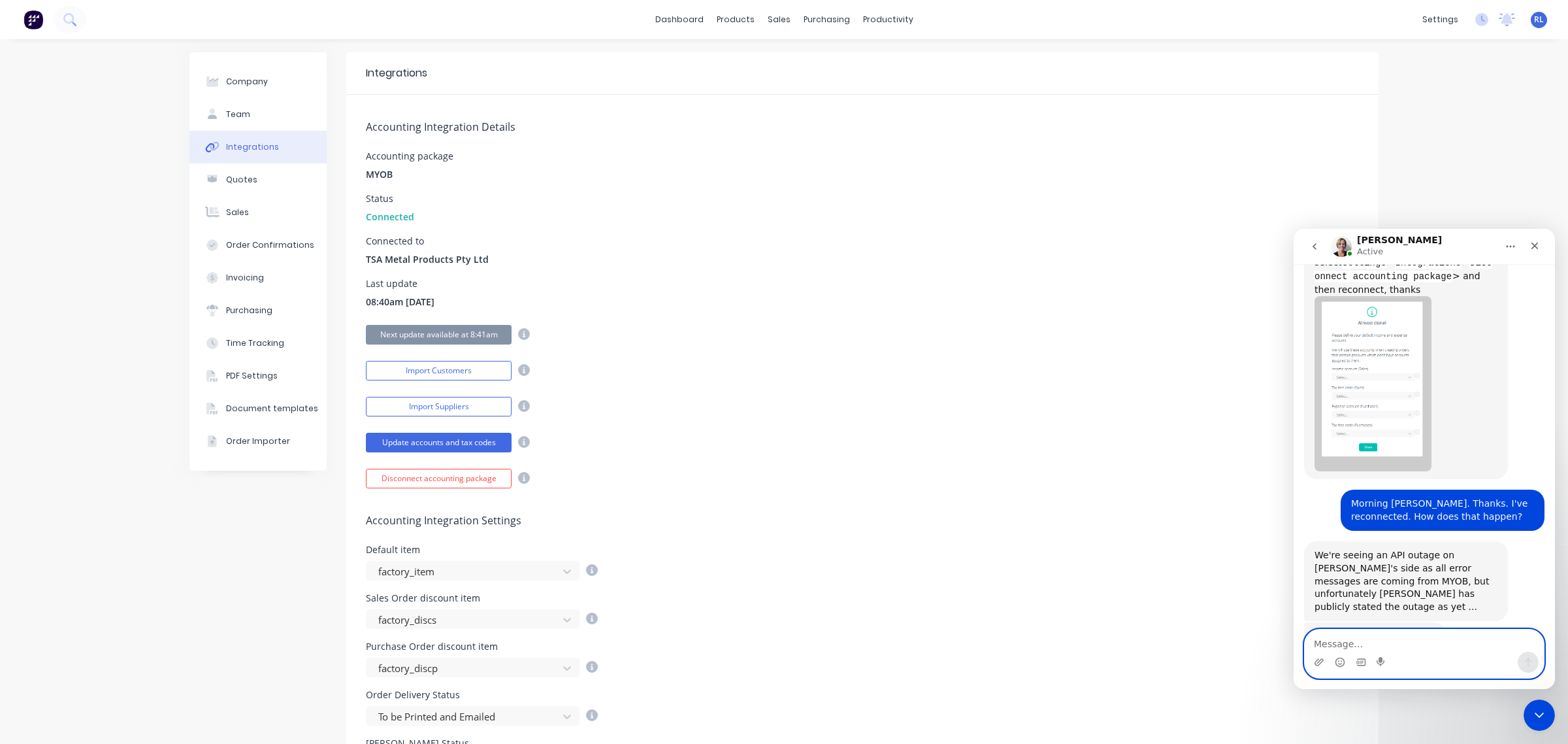
click at [1393, 647] on textarea "Message…" at bounding box center [1424, 640] width 239 height 22
type textarea "o"
type textarea "No worries. Thanks."
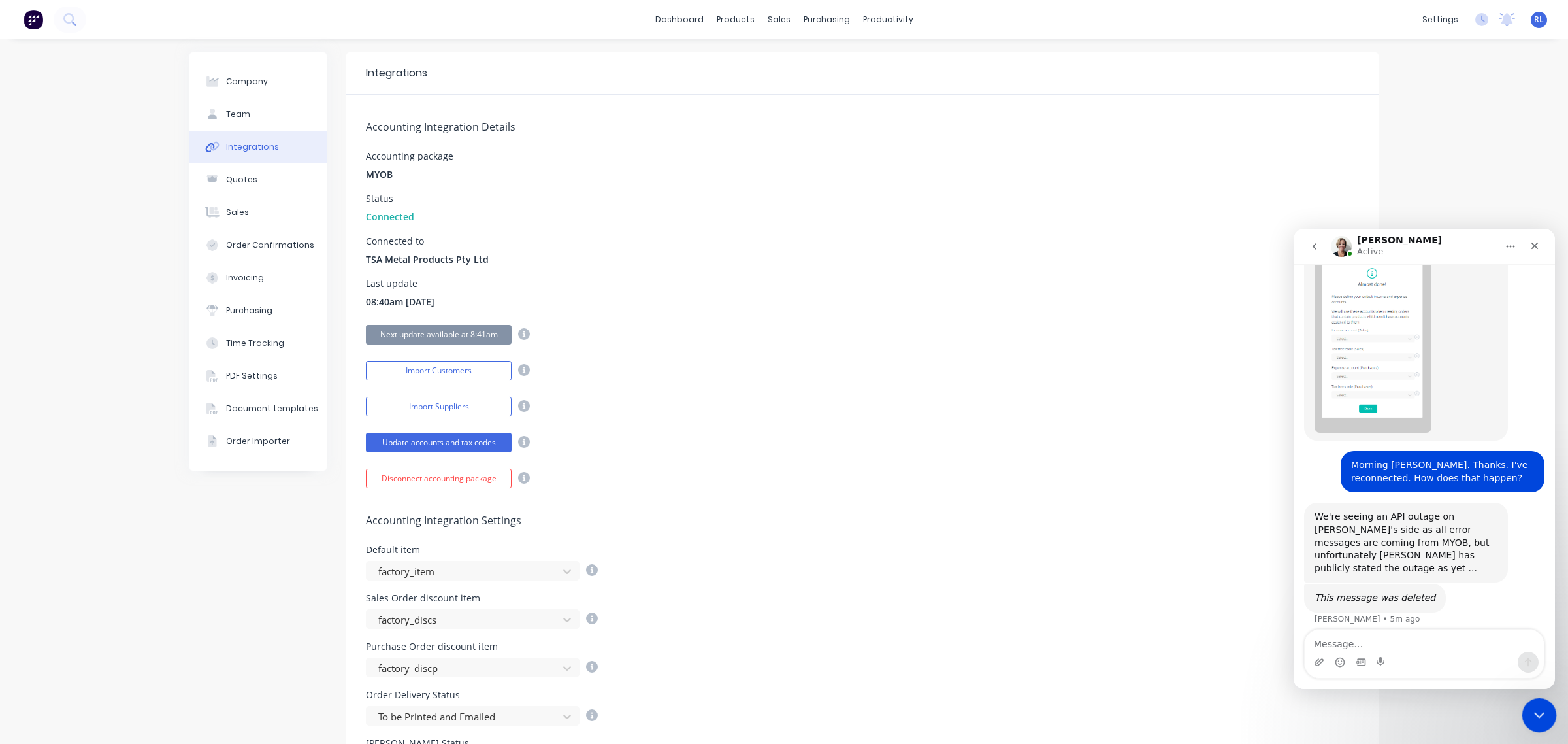
click at [1532, 715] on icon "Close Intercom Messenger" at bounding box center [1537, 713] width 16 height 16
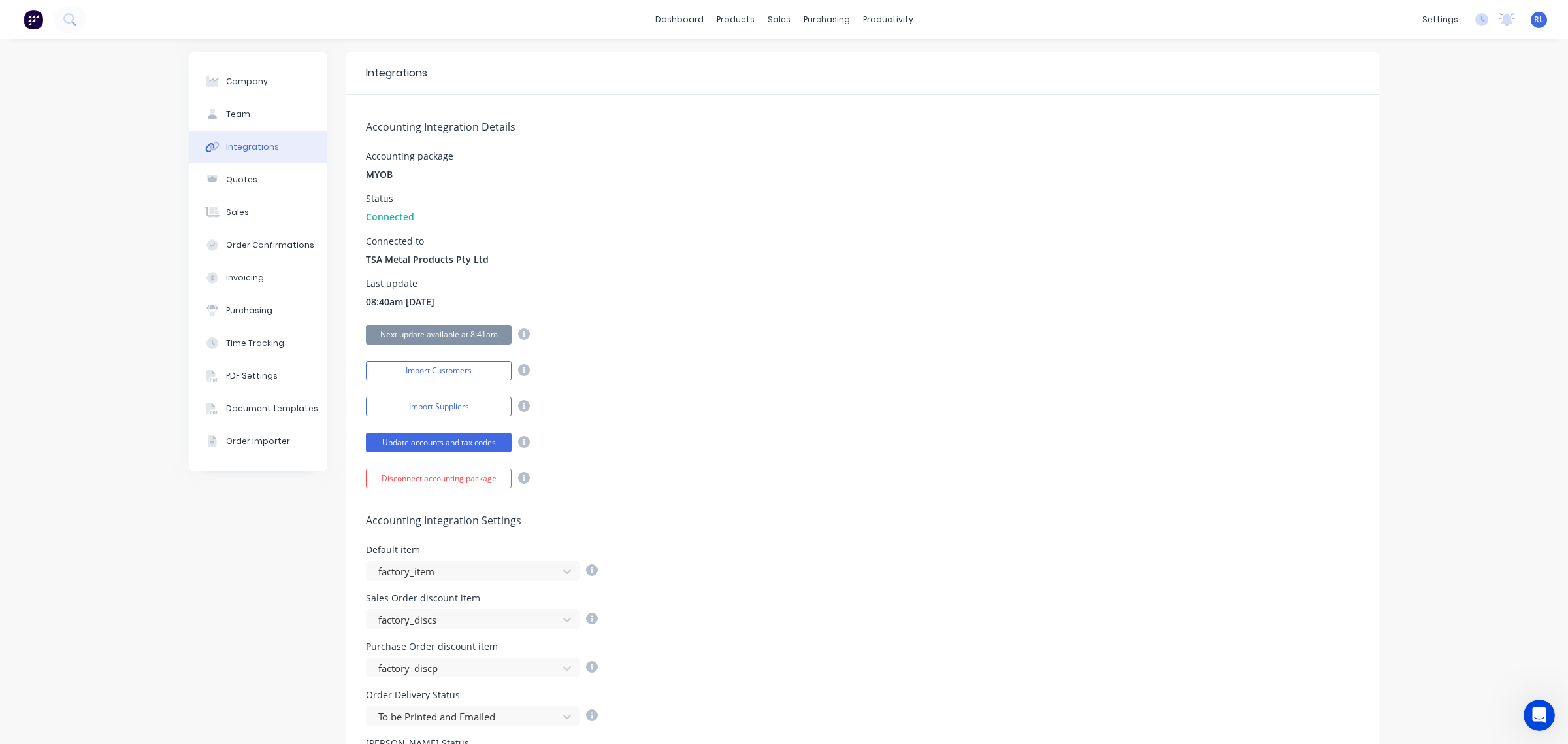
scroll to position [765, 0]
